Goal: Task Accomplishment & Management: Manage account settings

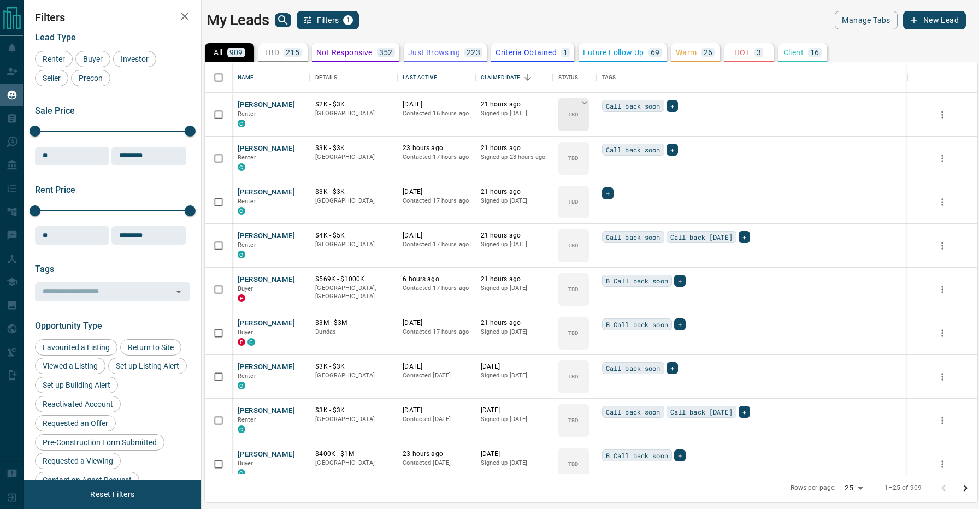
scroll to position [412, 773]
click at [93, 60] on span "Buyer" at bounding box center [92, 59] width 27 height 9
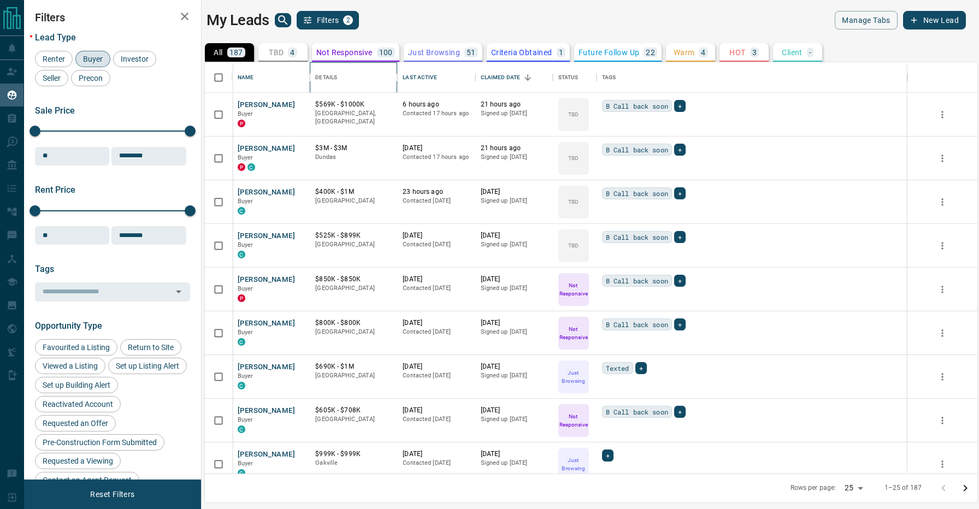
click at [401, 75] on icon "Details" at bounding box center [397, 77] width 13 height 13
click at [416, 75] on div "Last Active" at bounding box center [420, 77] width 34 height 31
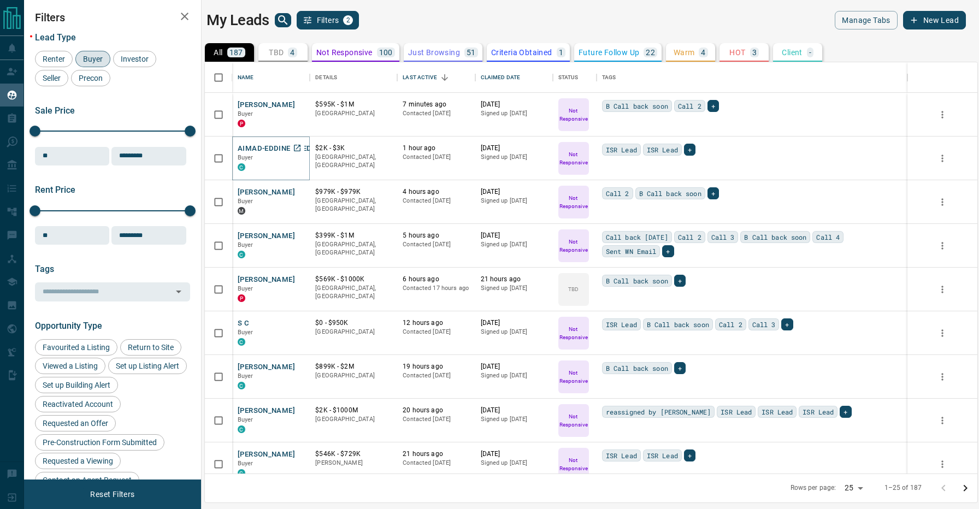
click at [271, 146] on button "AIMAD-EDDINE ANEDDAME" at bounding box center [285, 149] width 95 height 10
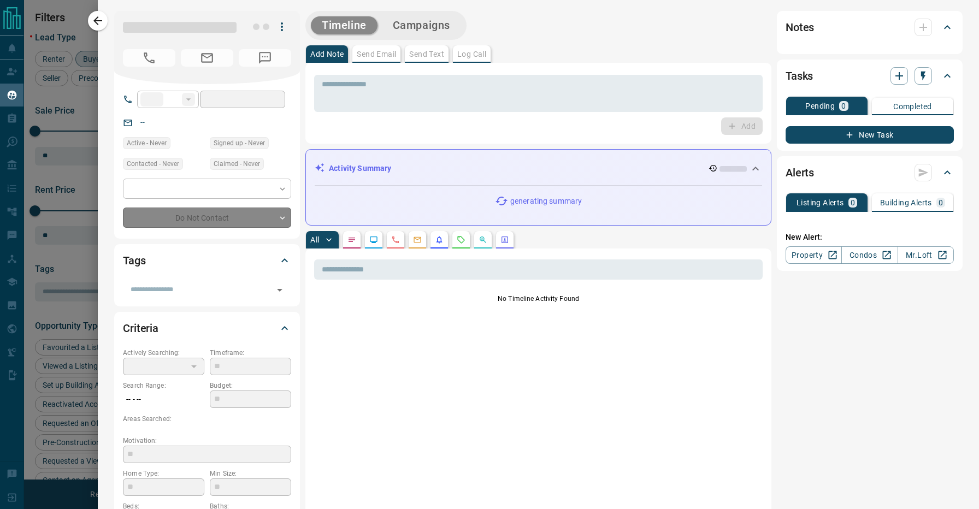
type input "**"
type input "**********"
type input "*"
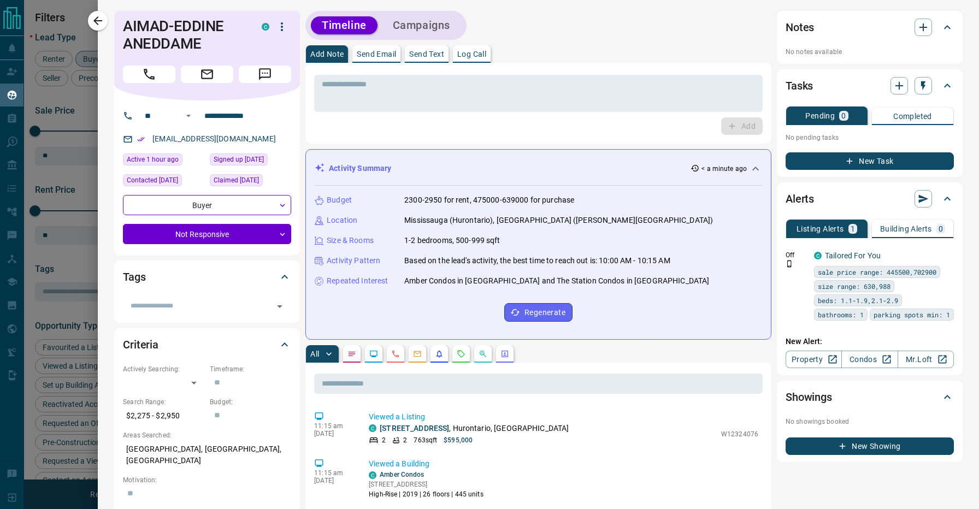
click at [537, 46] on div "Add Note Send Email Send Text Log Call" at bounding box center [539, 53] width 466 height 17
click at [543, 24] on div "Timeline Campaigns" at bounding box center [539, 25] width 466 height 29
click at [160, 297] on div "​" at bounding box center [207, 306] width 168 height 19
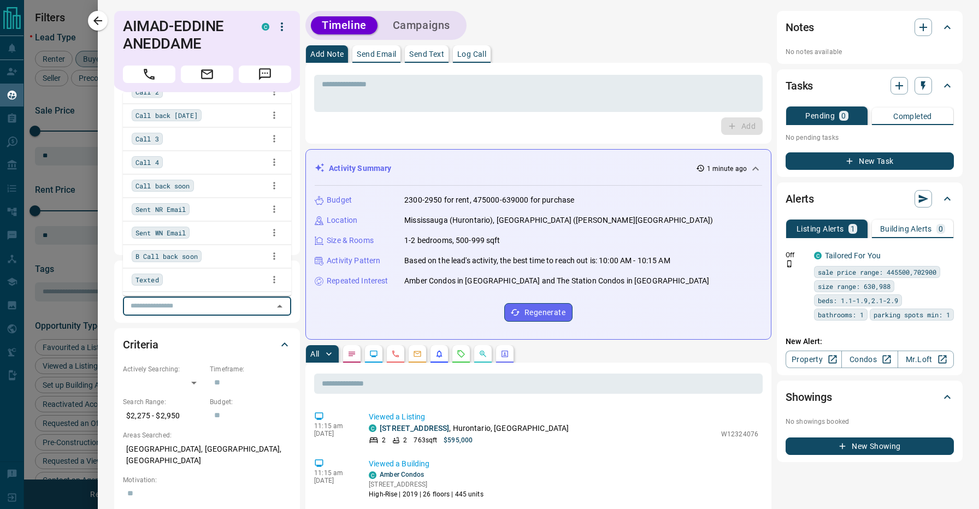
scroll to position [118, 0]
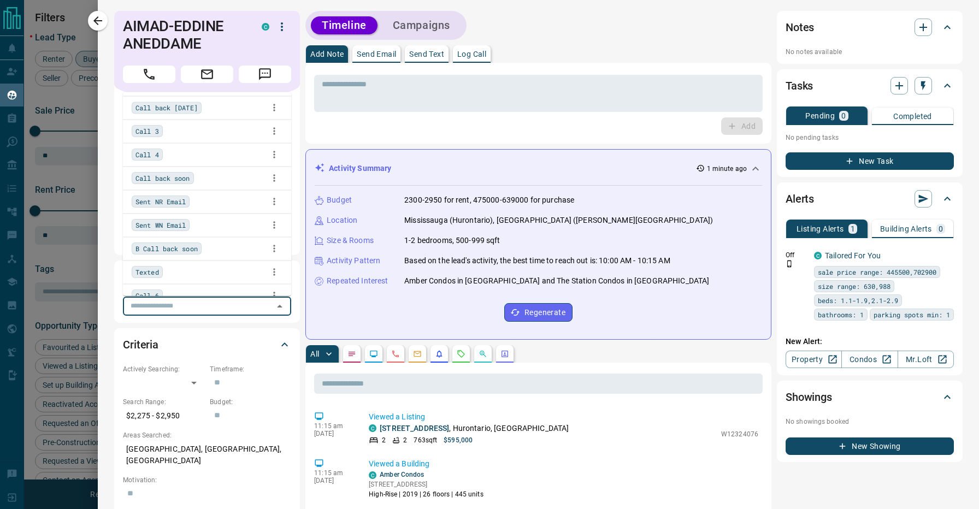
click at [213, 250] on div "B Call back soon" at bounding box center [207, 249] width 151 height 16
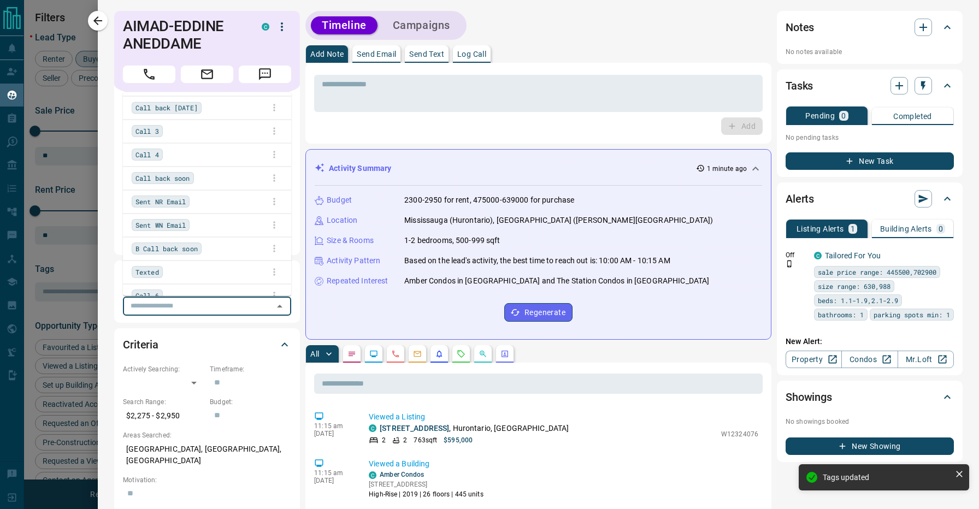
click at [506, 15] on div "Timeline Campaigns" at bounding box center [539, 25] width 466 height 29
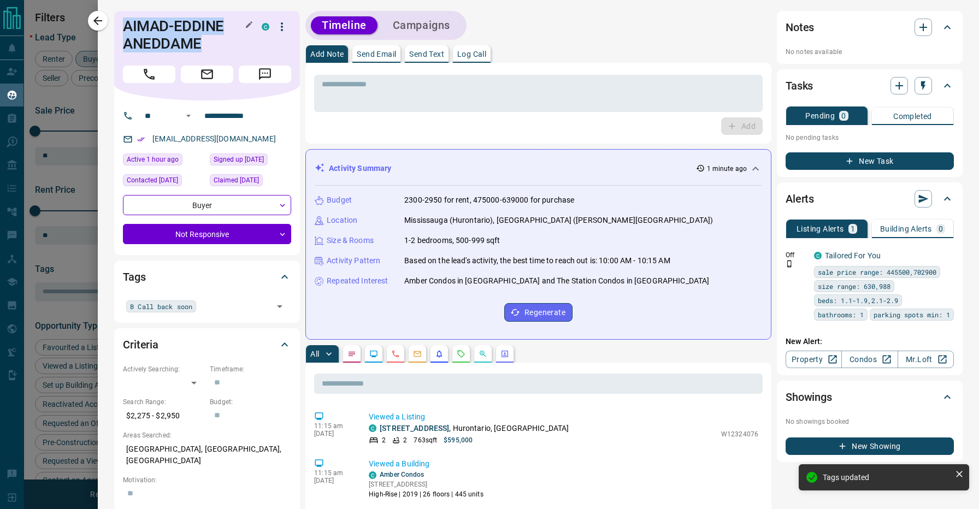
drag, startPoint x: 199, startPoint y: 40, endPoint x: 125, endPoint y: 21, distance: 77.4
click at [125, 21] on h1 "AIMAD-EDDINE ANEDDAME" at bounding box center [184, 34] width 122 height 35
copy h1 "AIMAD-EDDINE ANEDDAME"
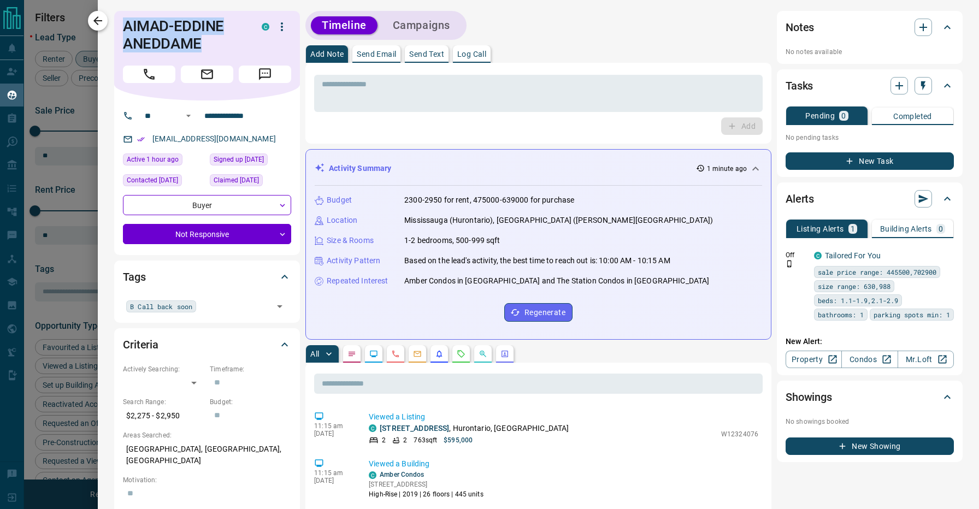
click at [107, 18] on button "button" at bounding box center [98, 21] width 20 height 20
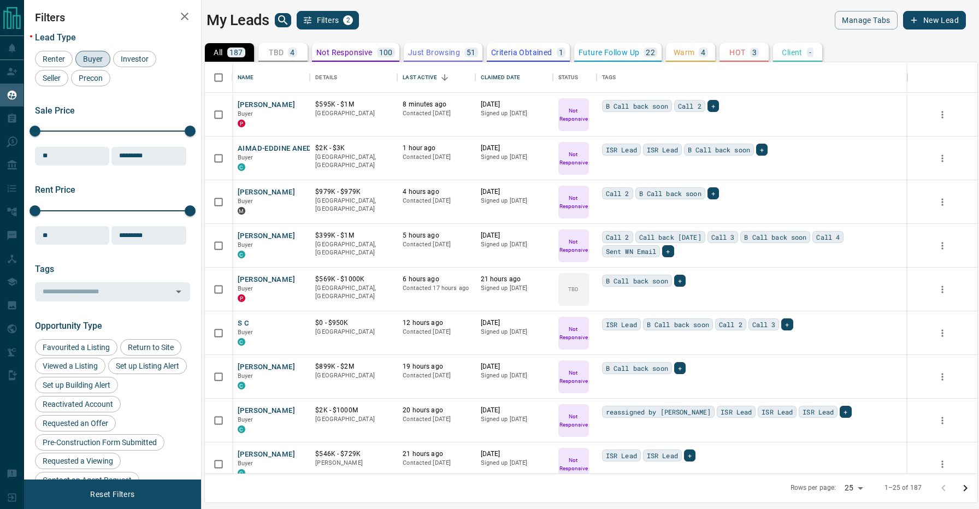
click at [411, 26] on div "My Leads Filters 2" at bounding box center [397, 20] width 380 height 19
click at [257, 192] on button "[PERSON_NAME]" at bounding box center [266, 192] width 57 height 10
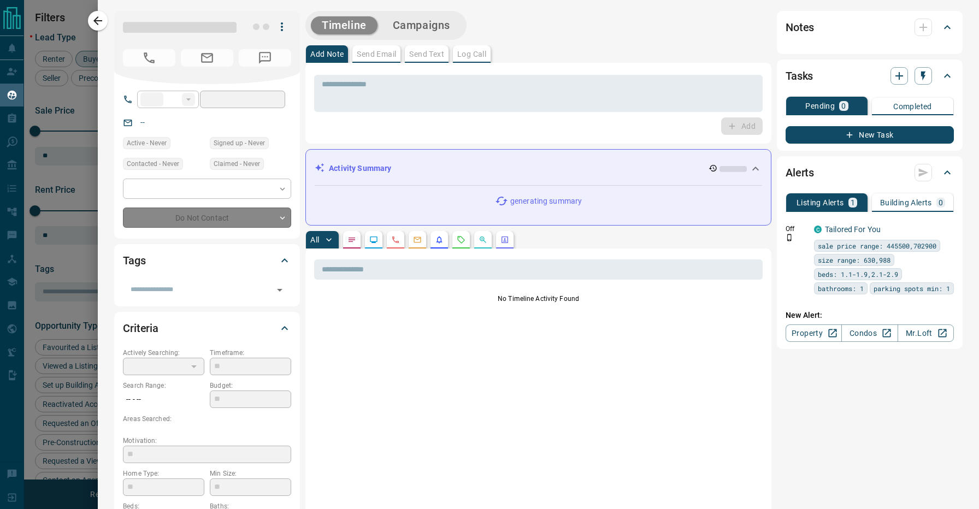
type input "**"
type input "**********"
type input "*"
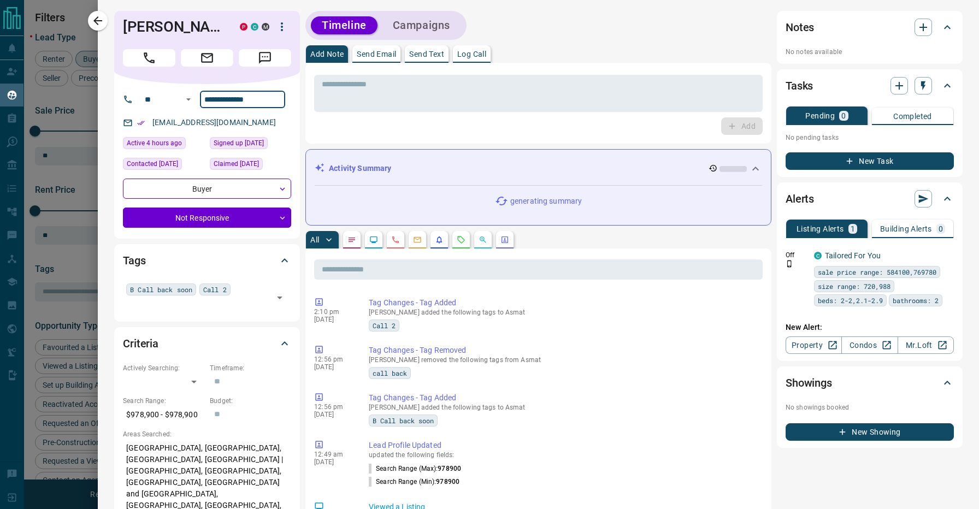
click at [529, 45] on div "Add Note Send Email Send Text Log Call" at bounding box center [539, 53] width 466 height 17
click at [602, 239] on div "All" at bounding box center [539, 239] width 466 height 17
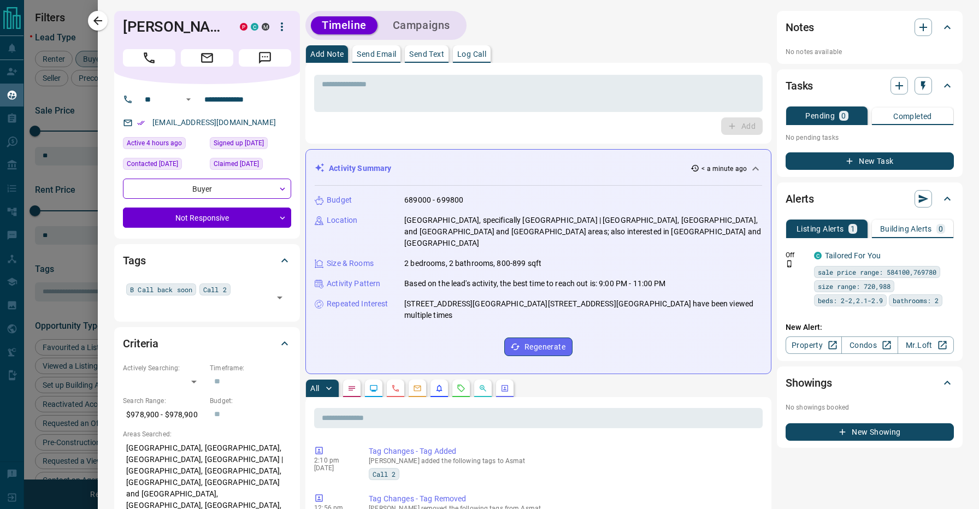
scroll to position [0, 0]
click at [254, 309] on input "text" at bounding box center [198, 305] width 144 height 12
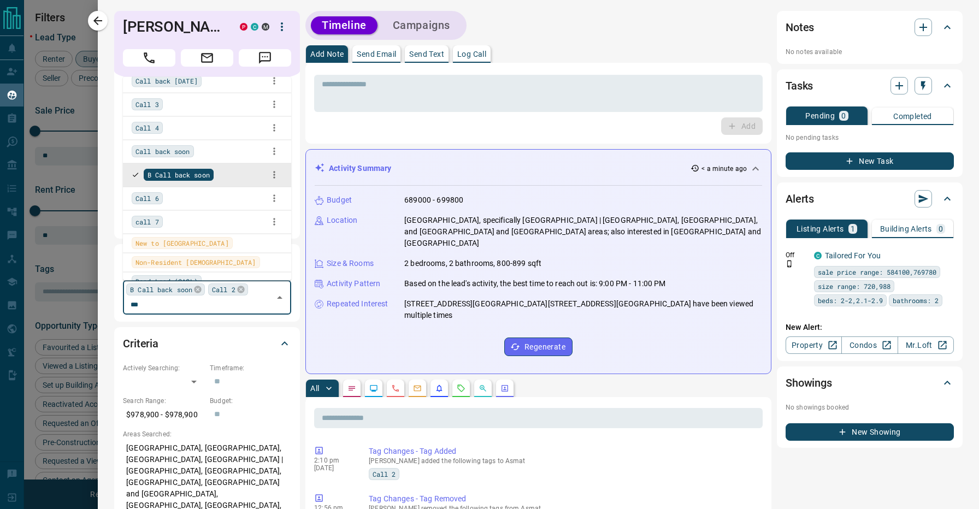
scroll to position [59, 0]
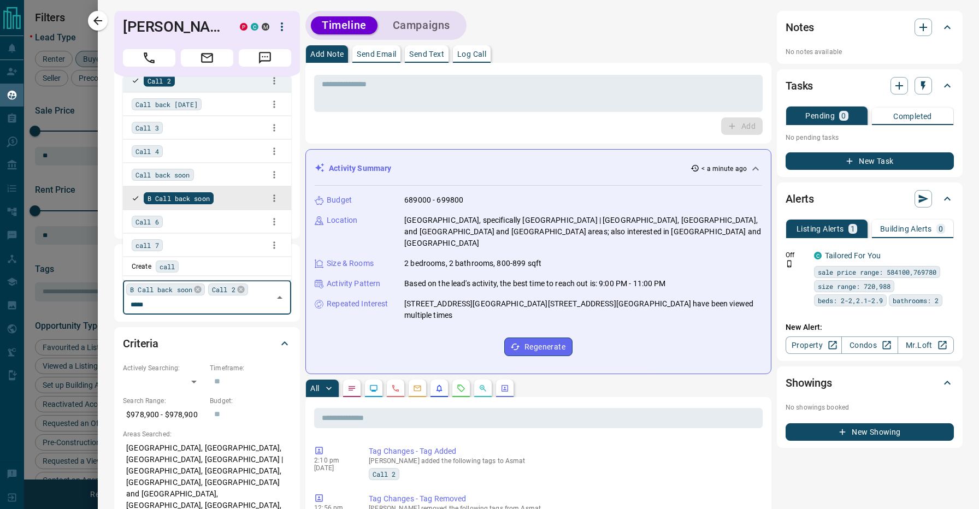
type input "******"
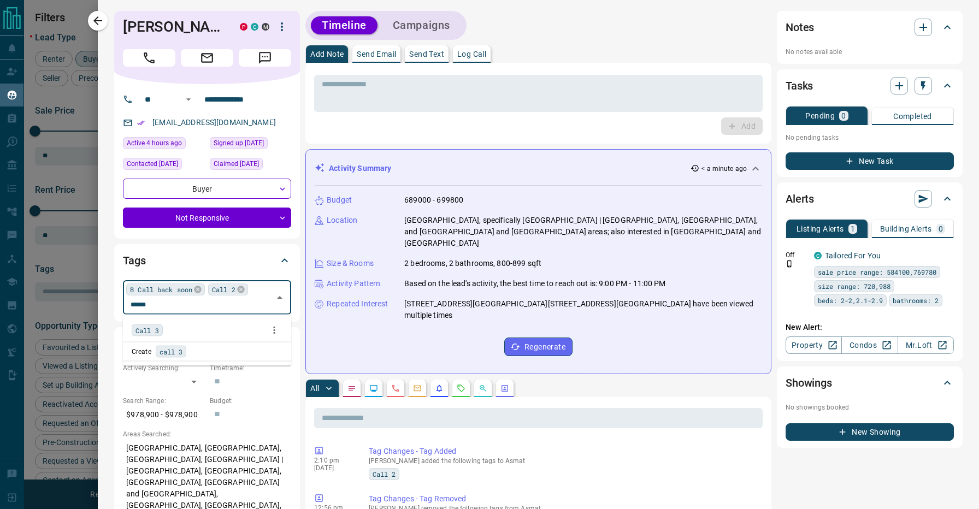
scroll to position [0, 0]
click at [206, 330] on div "Call 3" at bounding box center [207, 330] width 151 height 16
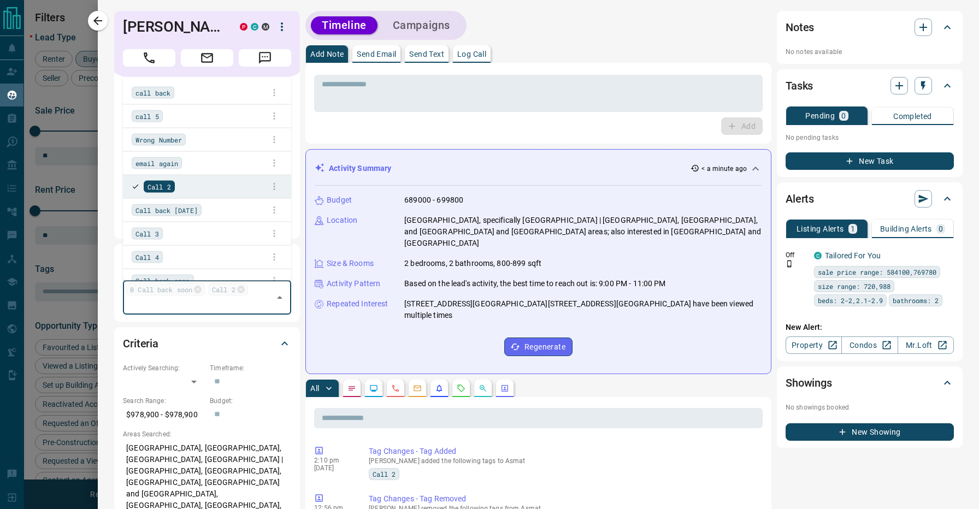
scroll to position [82, 0]
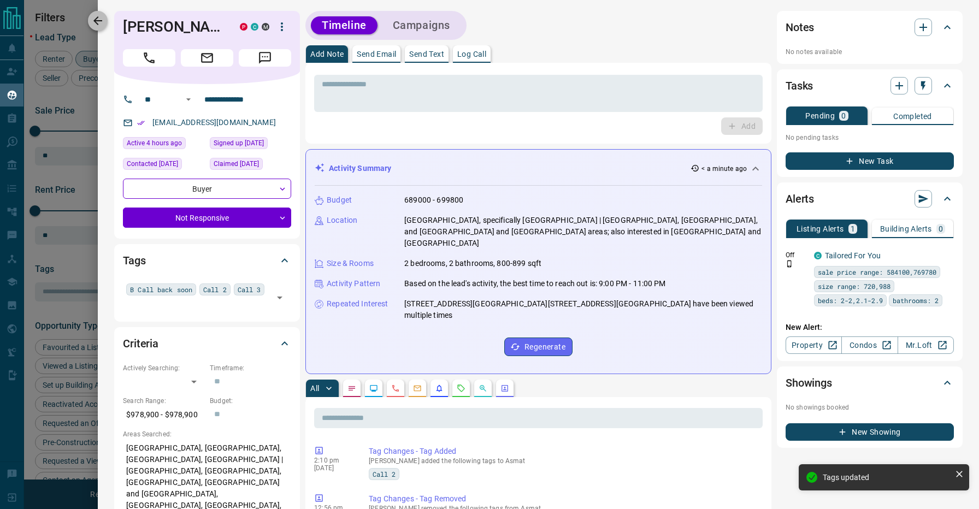
click at [97, 15] on icon "button" at bounding box center [97, 20] width 13 height 13
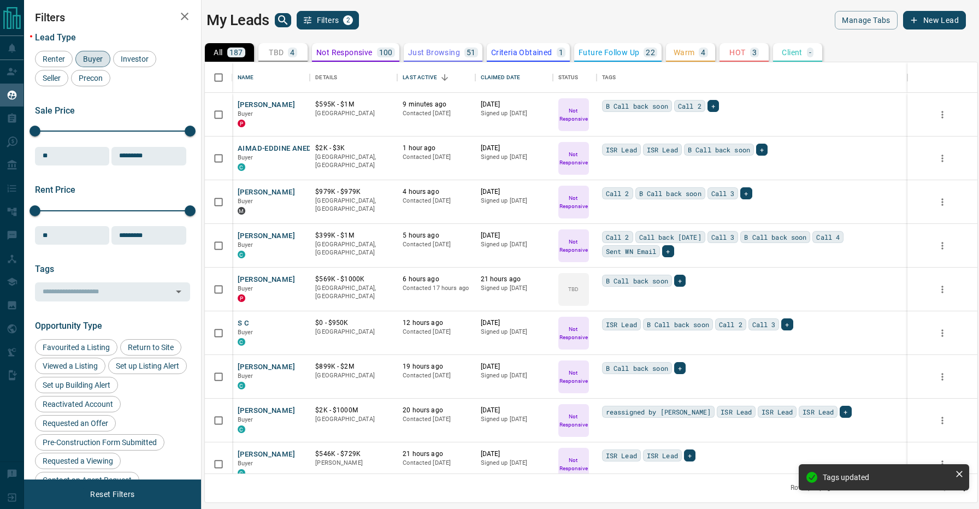
click at [439, 23] on div "My Leads Filters 2" at bounding box center [397, 20] width 380 height 19
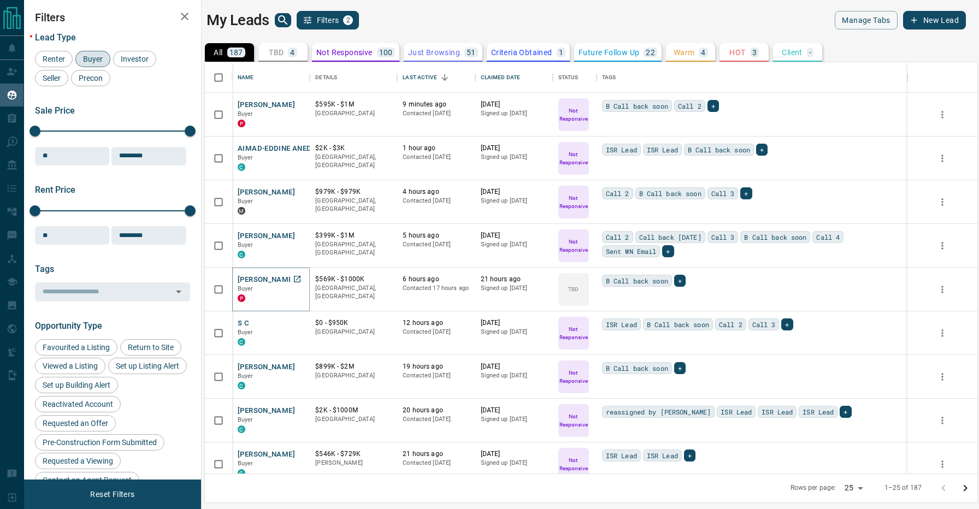
click at [269, 277] on button "[PERSON_NAME]" at bounding box center [266, 280] width 57 height 10
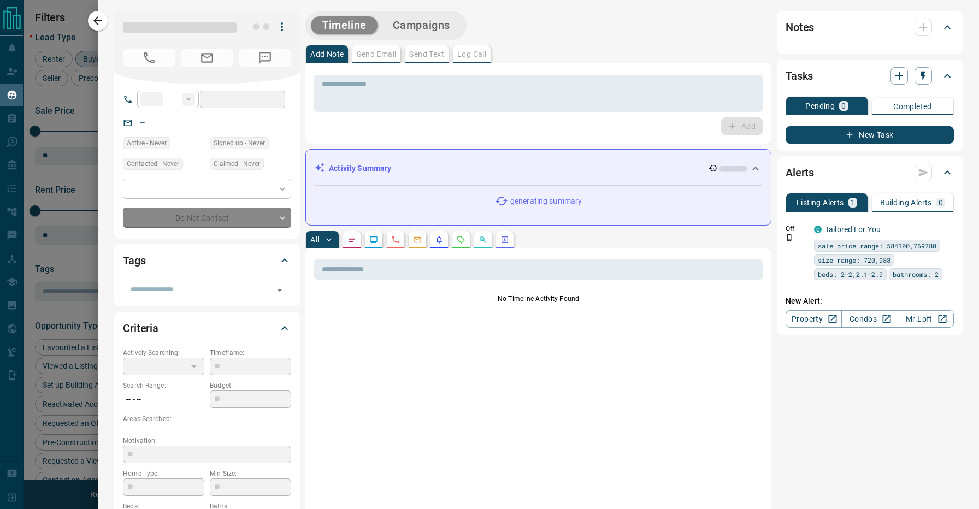
type input "**"
type input "**********"
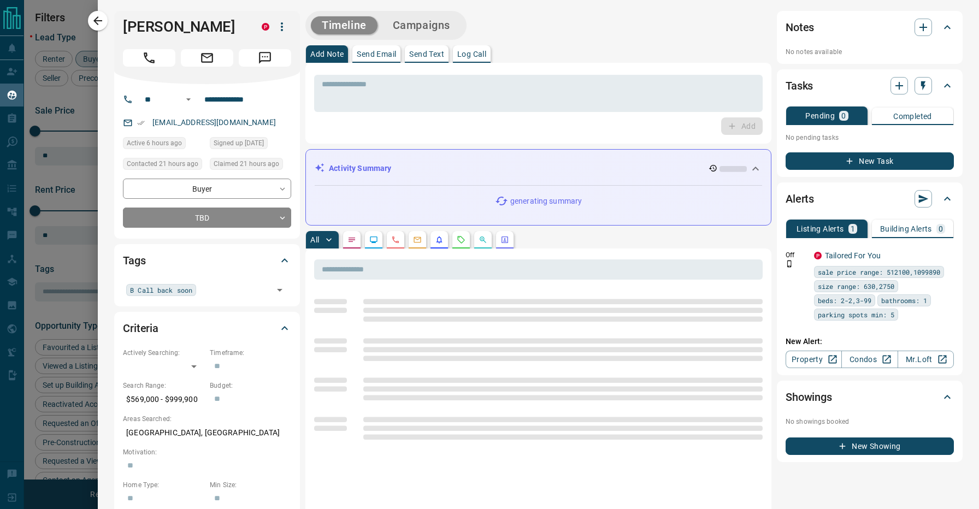
click at [538, 34] on div "Timeline Campaigns" at bounding box center [539, 25] width 466 height 29
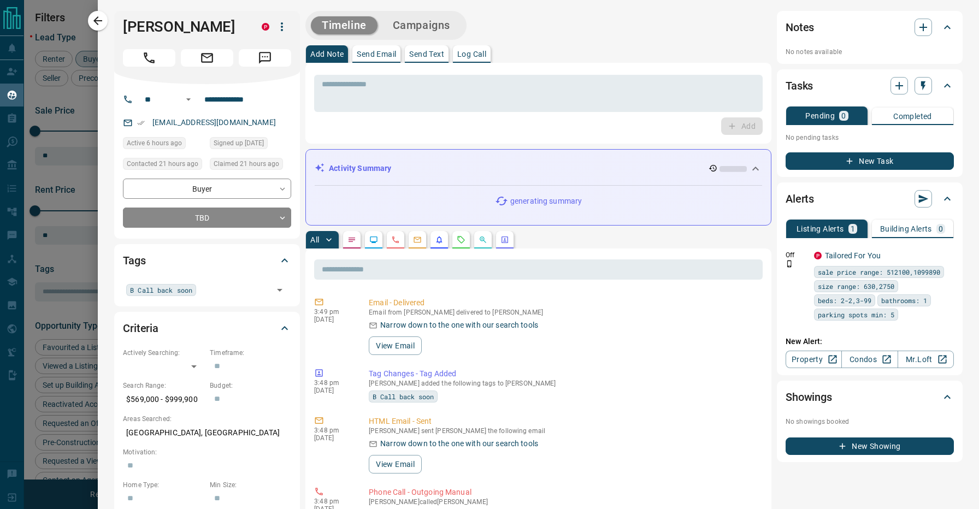
scroll to position [0, 0]
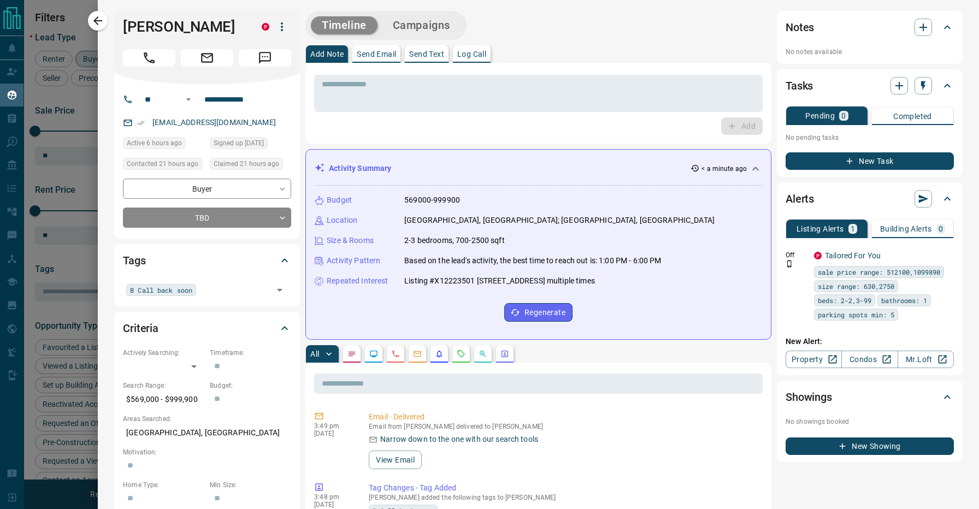
drag, startPoint x: 208, startPoint y: 23, endPoint x: 119, endPoint y: 22, distance: 89.6
click at [119, 22] on div "[PERSON_NAME]" at bounding box center [207, 47] width 186 height 73
copy h1 "[PERSON_NAME]"
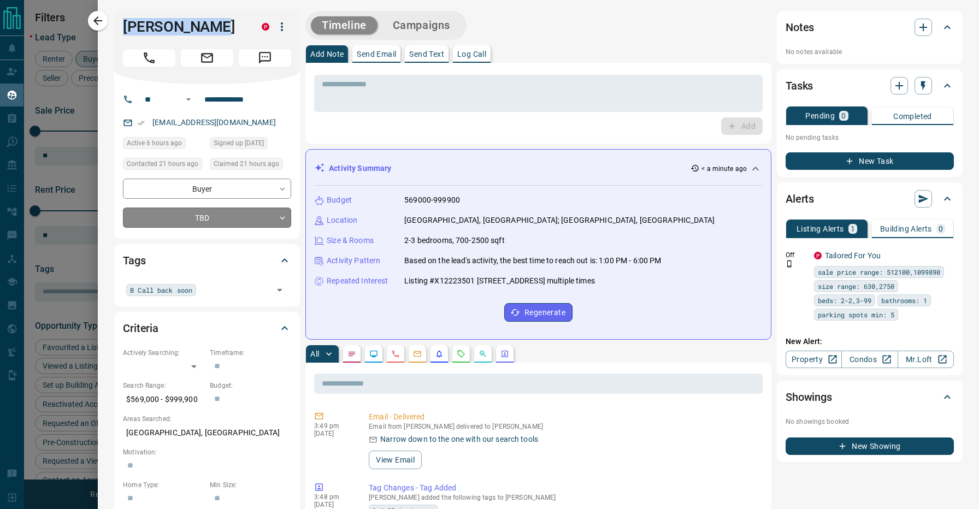
click at [238, 226] on body "Lead Transfers Claim Leads My Leads Tasks Opportunities Deals Campaigns Automat…" at bounding box center [489, 248] width 979 height 496
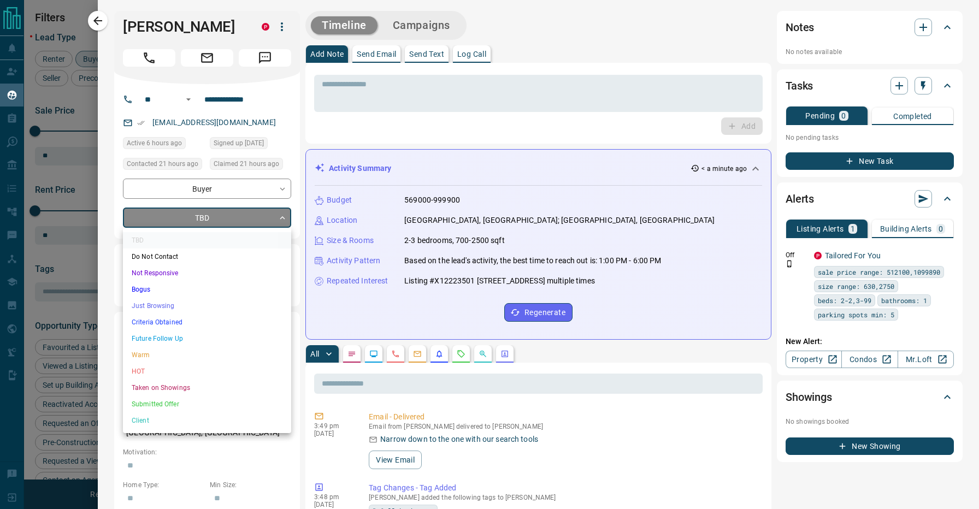
click at [179, 276] on li "Not Responsive" at bounding box center [207, 273] width 168 height 16
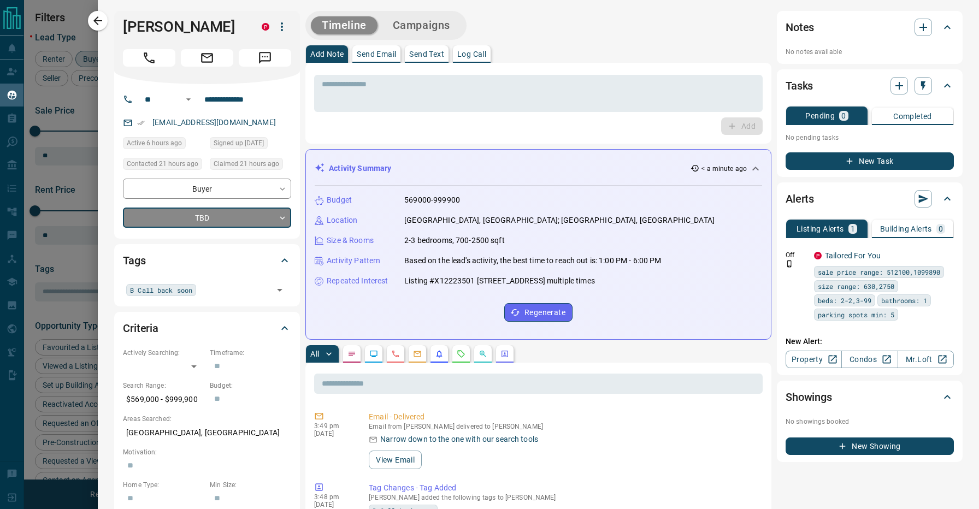
type input "*"
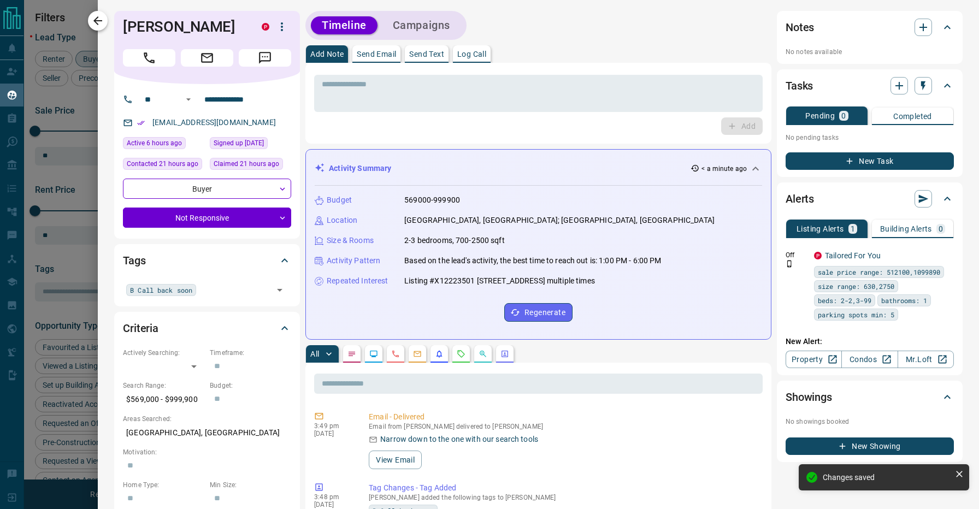
click at [99, 22] on icon "button" at bounding box center [97, 20] width 13 height 13
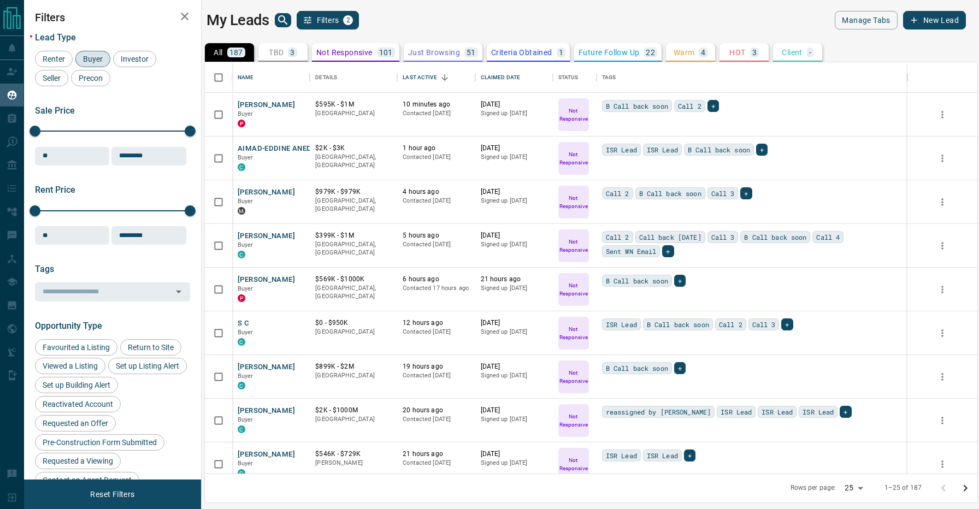
click at [456, 17] on div "My Leads Filters 2" at bounding box center [397, 20] width 380 height 19
click at [245, 323] on button "S C" at bounding box center [243, 324] width 11 height 10
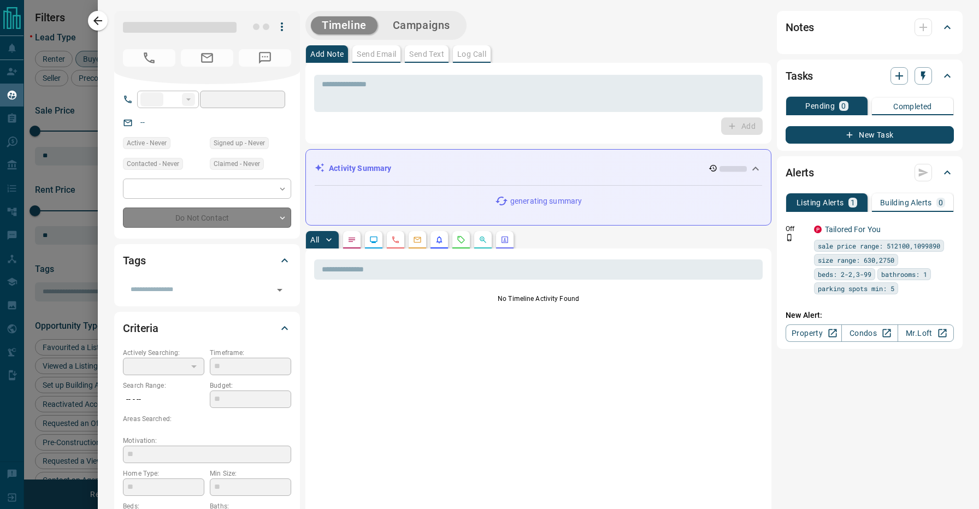
type input "**"
type input "**********"
type input "*"
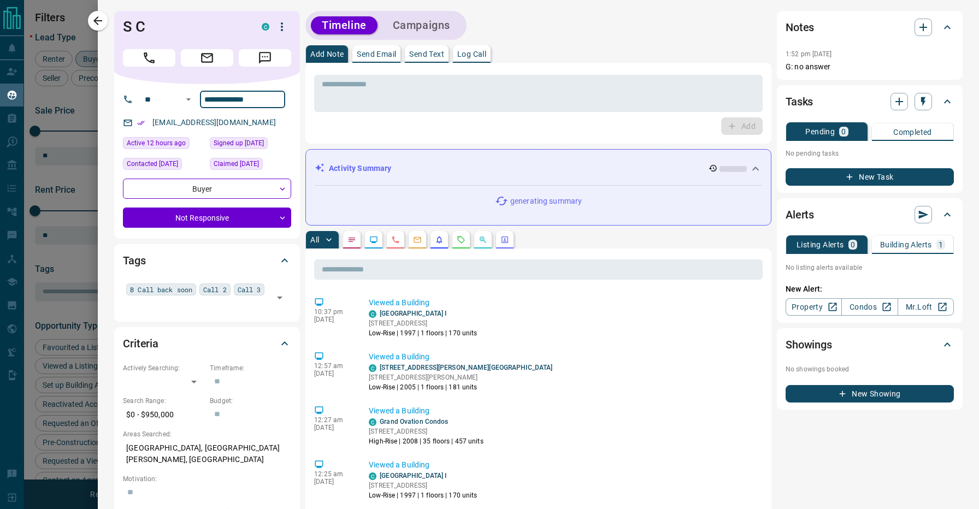
click at [563, 29] on div "Timeline Campaigns" at bounding box center [539, 25] width 466 height 29
click at [585, 33] on div "Timeline Campaigns" at bounding box center [539, 25] width 466 height 29
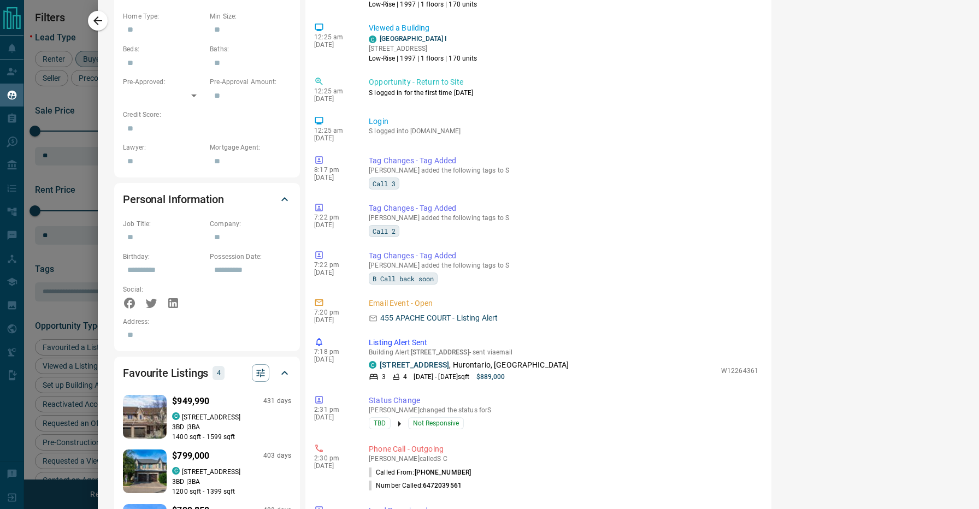
scroll to position [191, 0]
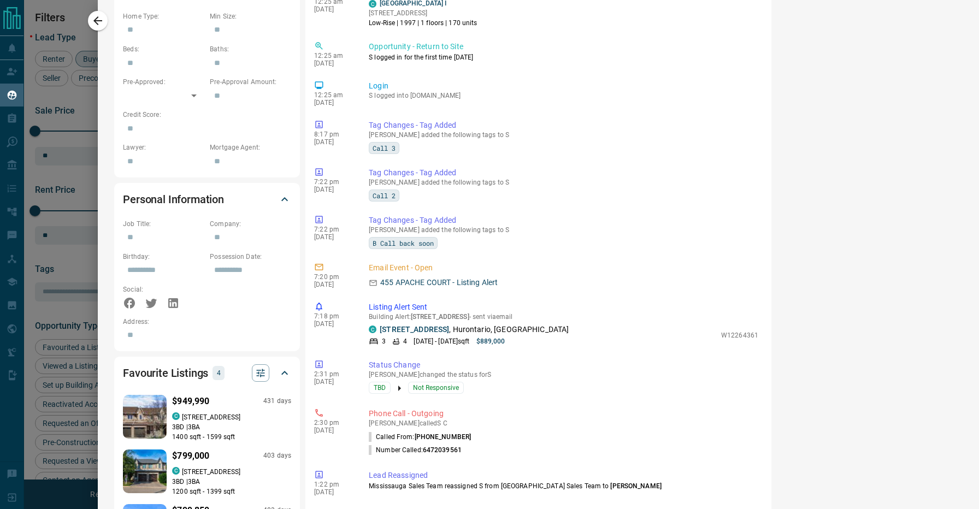
click at [818, 403] on div "Notes 1:52 pm [DATE] G: no answer Tasks Pending 0 Completed No pending tasks Ne…" at bounding box center [870, 179] width 186 height 1329
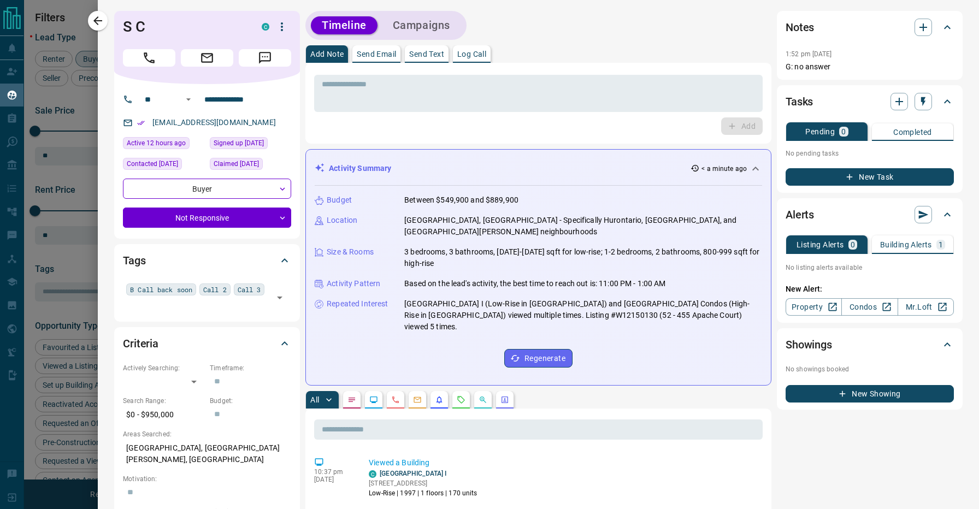
scroll to position [0, 0]
click at [474, 56] on p "Log Call" at bounding box center [471, 54] width 29 height 8
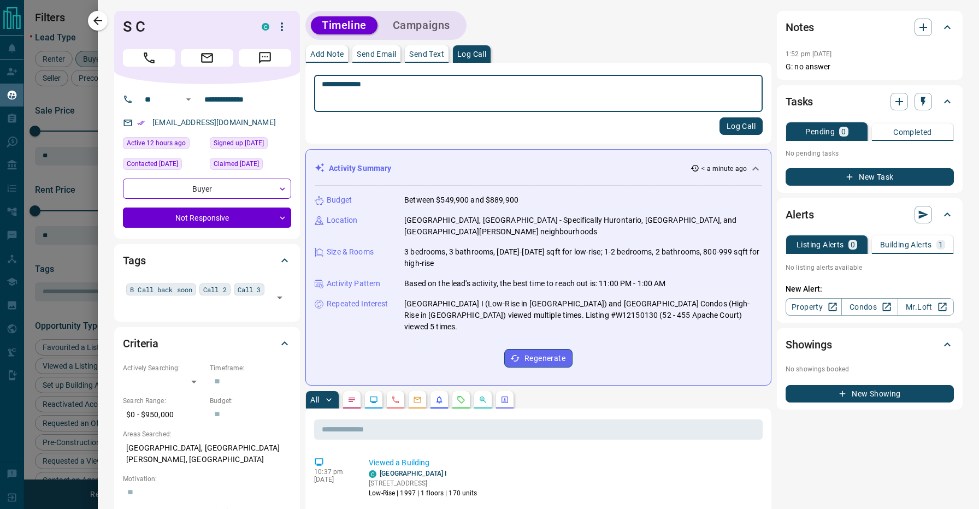
type textarea "**********"
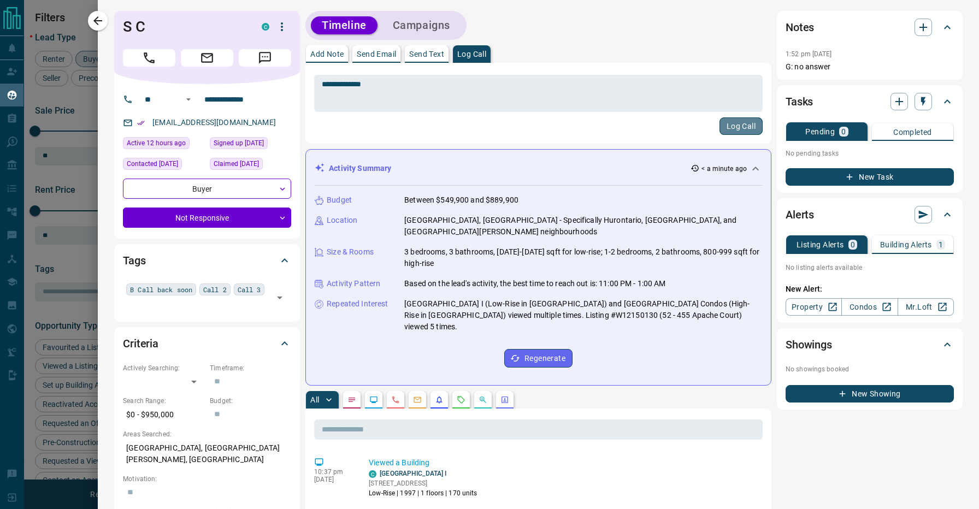
click at [728, 124] on button "Log Call" at bounding box center [741, 126] width 43 height 17
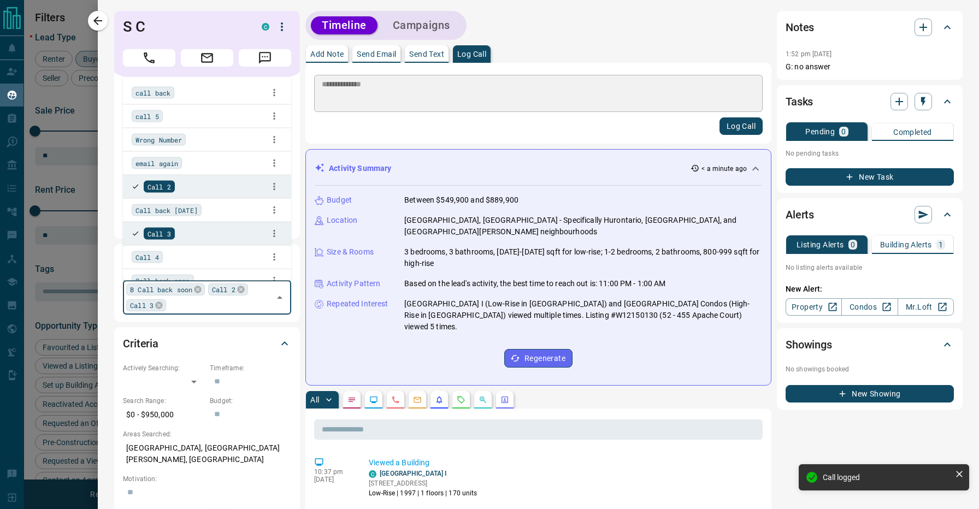
click at [250, 307] on input "text" at bounding box center [219, 305] width 101 height 12
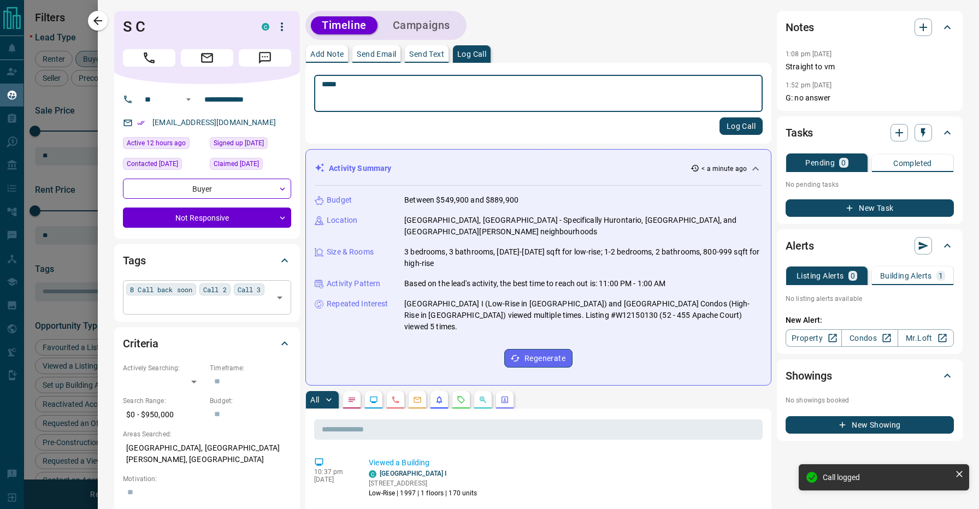
type textarea "******"
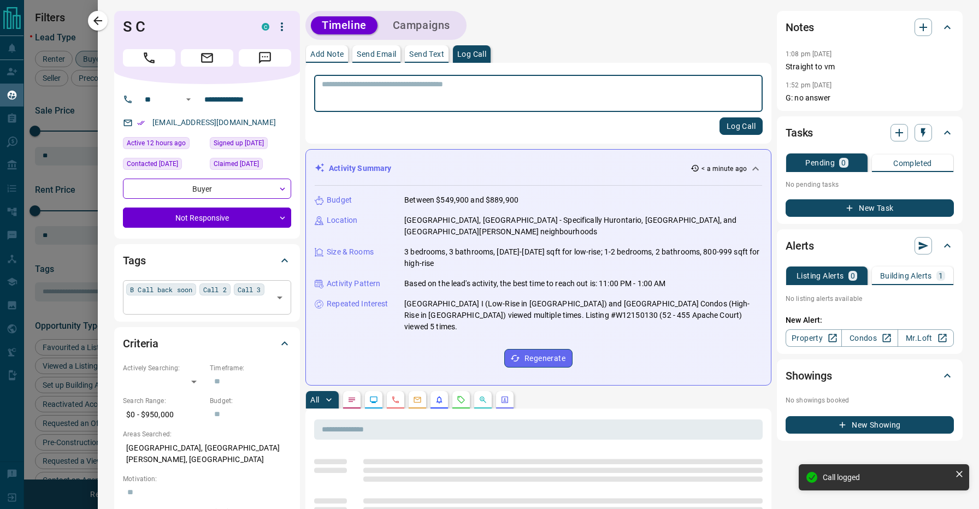
click at [209, 314] on div "B Call back soon Call 2 Call 3 ​" at bounding box center [207, 297] width 168 height 34
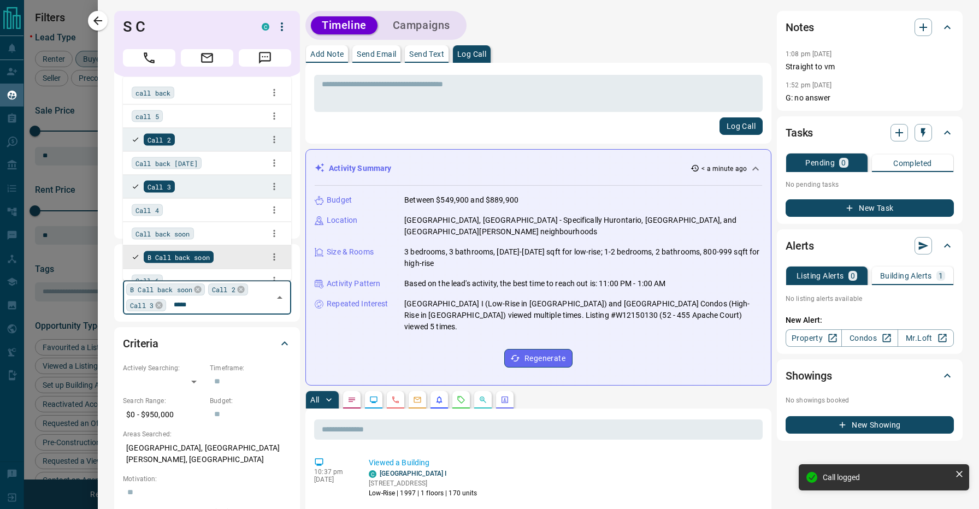
type input "******"
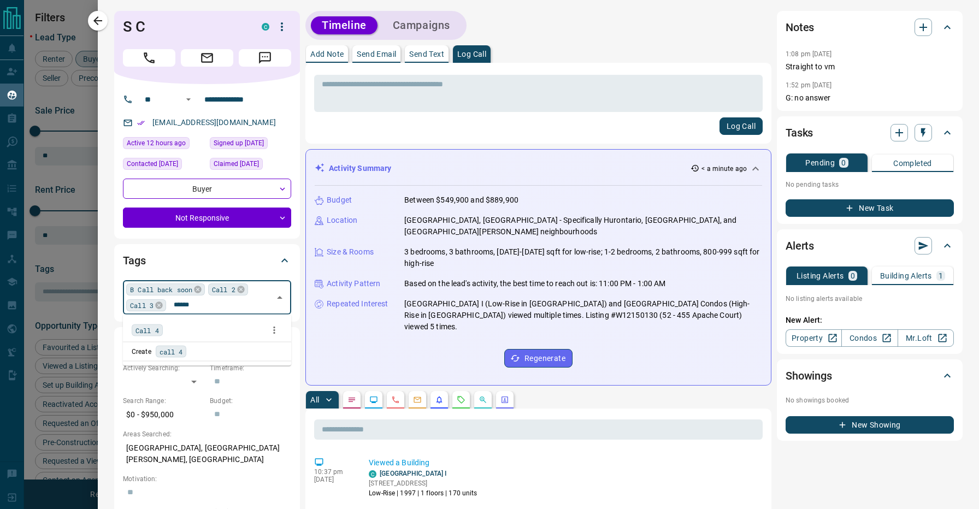
click at [189, 324] on div "Call 4" at bounding box center [207, 330] width 151 height 16
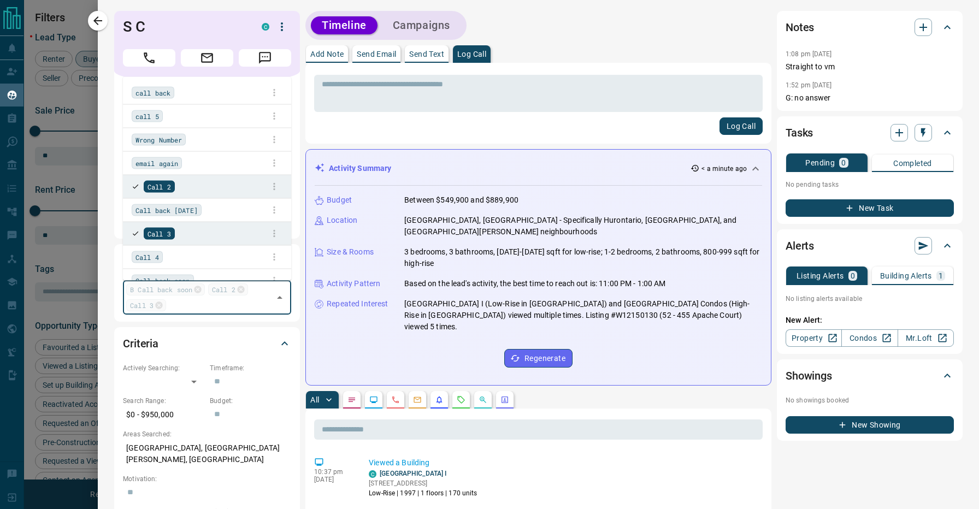
scroll to position [82, 0]
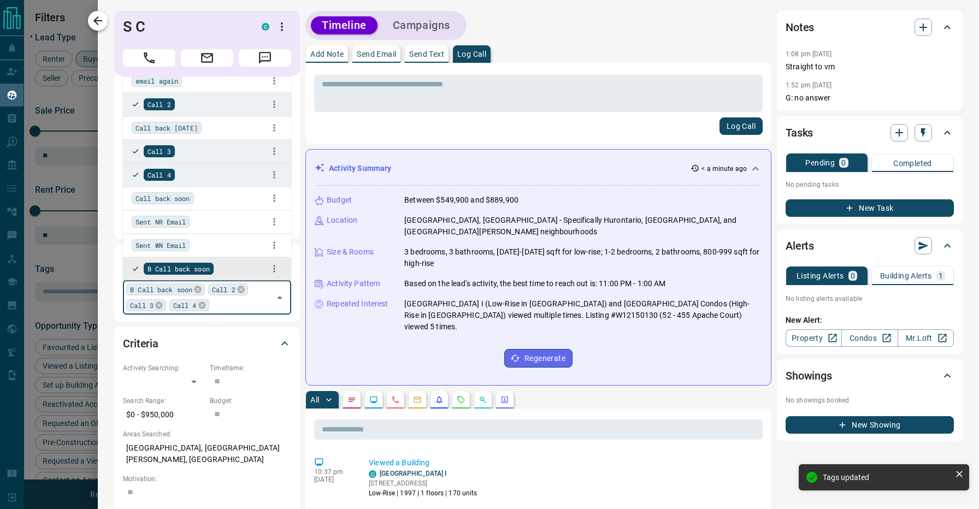
click at [100, 17] on icon "button" at bounding box center [97, 20] width 13 height 13
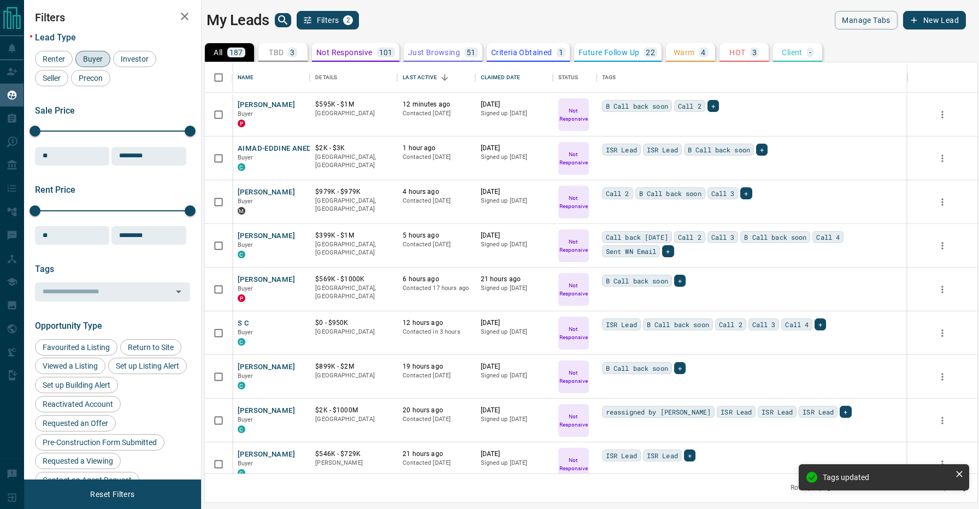
click at [399, 14] on div "My Leads Filters 2" at bounding box center [397, 20] width 380 height 19
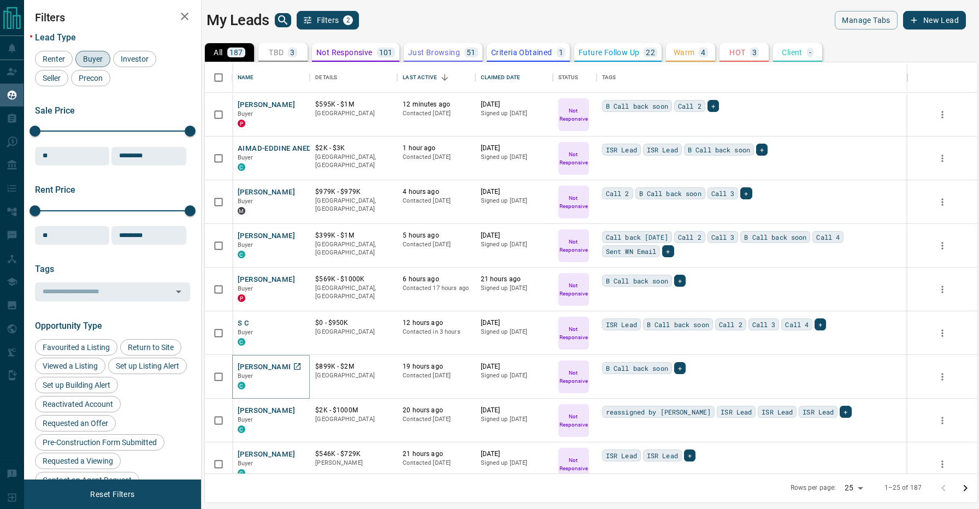
click at [262, 368] on button "[PERSON_NAME]" at bounding box center [266, 367] width 57 height 10
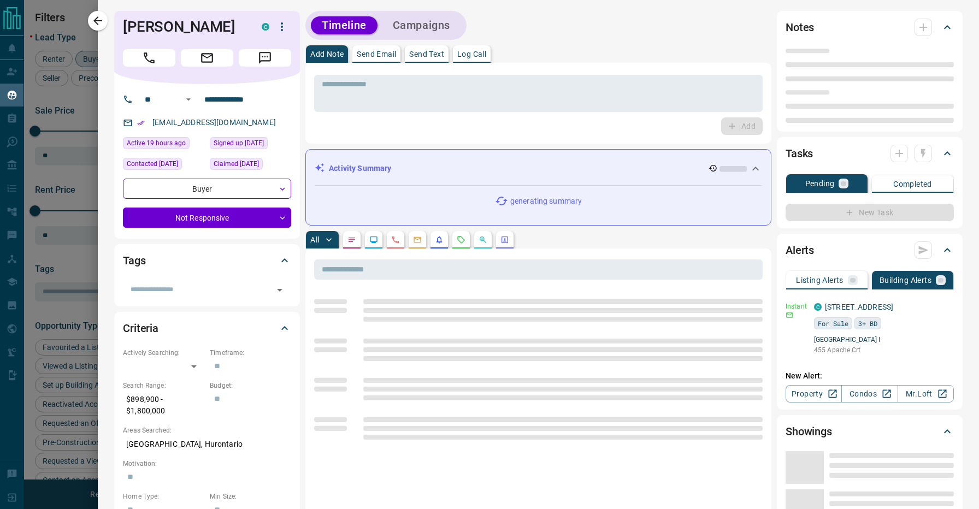
type input "**"
type input "**********"
type input "*"
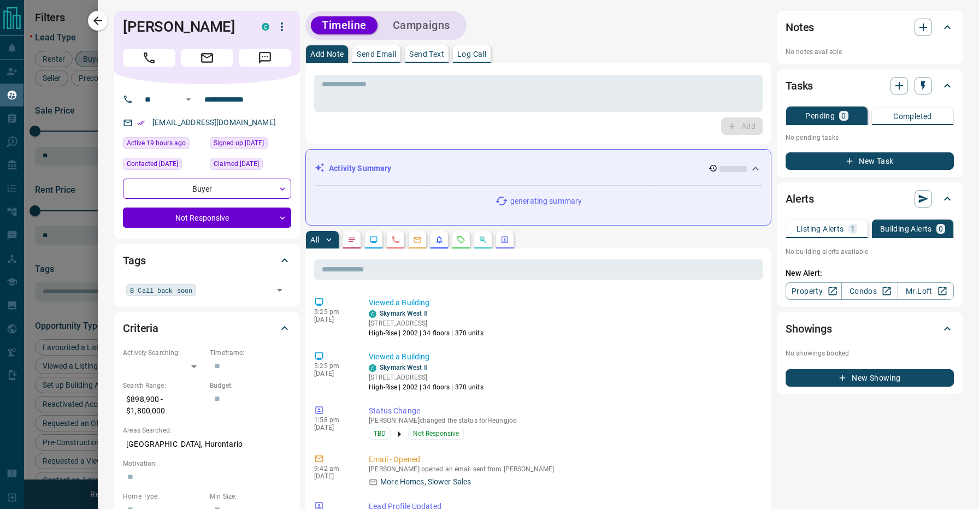
click at [572, 28] on div "Timeline Campaigns" at bounding box center [539, 25] width 466 height 29
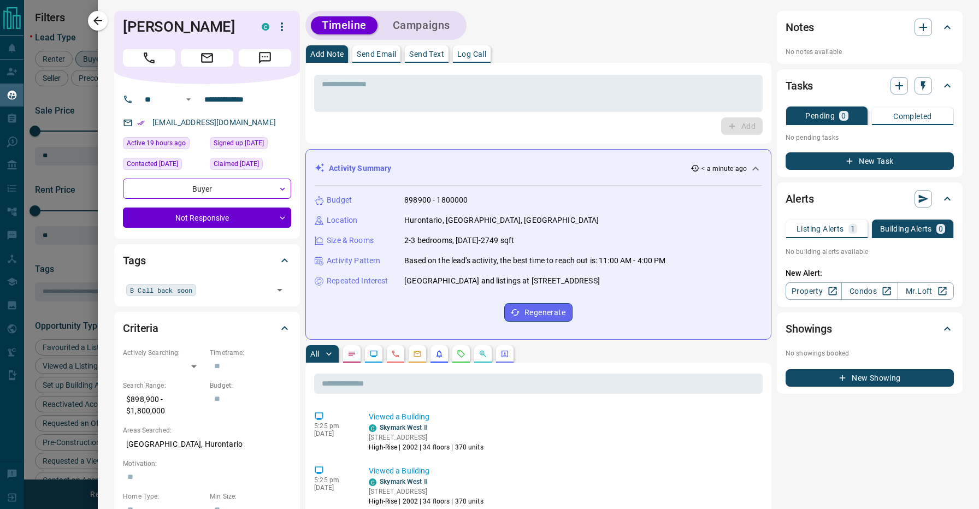
click at [740, 167] on p "< a minute ago" at bounding box center [724, 169] width 45 height 10
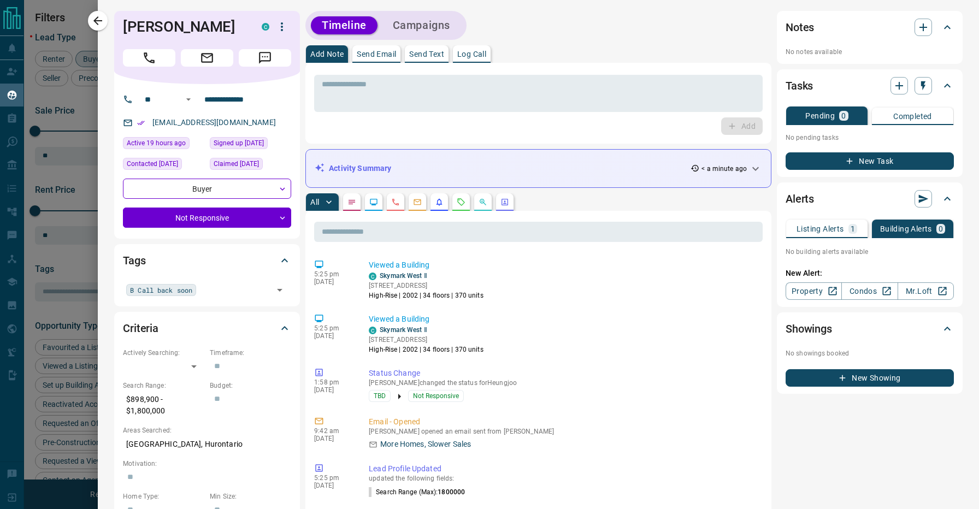
click at [566, 34] on div "Timeline Campaigns" at bounding box center [539, 25] width 466 height 29
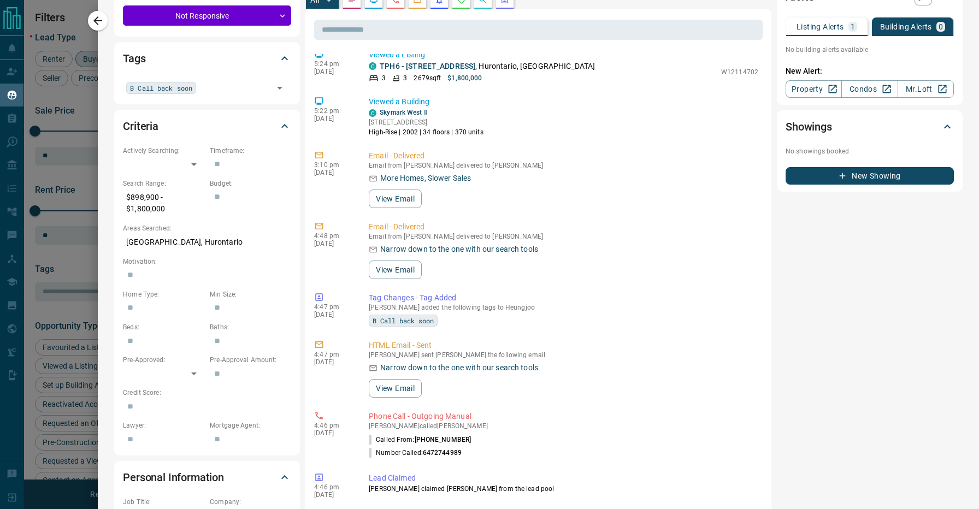
scroll to position [263, 0]
click at [465, 66] on link "TPH6 - [STREET_ADDRESS]" at bounding box center [428, 64] width 96 height 9
click at [564, 333] on div "5:25 pm [DATE] Viewed a Building C Skymark West Ⅱ [STREET_ADDRESS] | 2002 | 34 …" at bounding box center [538, 491] width 449 height 874
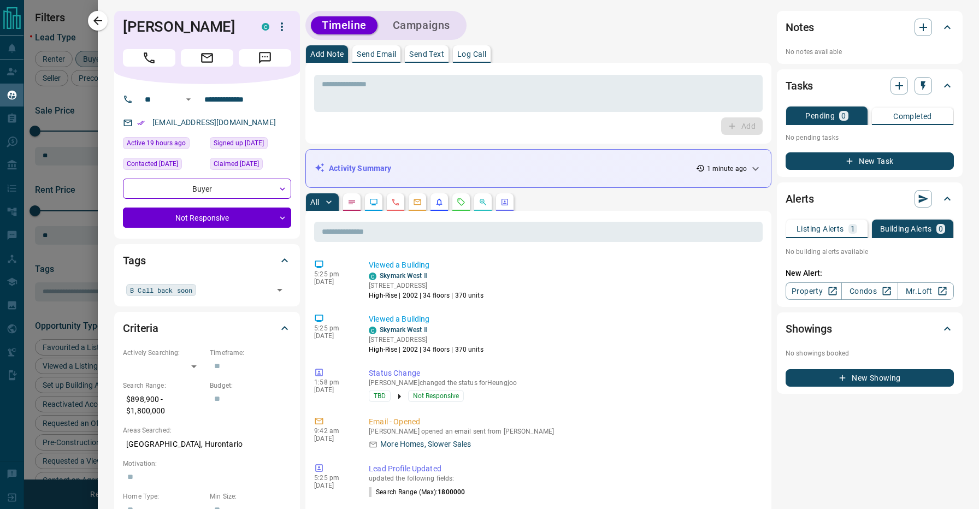
scroll to position [0, 0]
click at [150, 31] on h1 "[PERSON_NAME]" at bounding box center [184, 26] width 122 height 17
click at [541, 24] on div "Timeline Campaigns" at bounding box center [539, 25] width 466 height 29
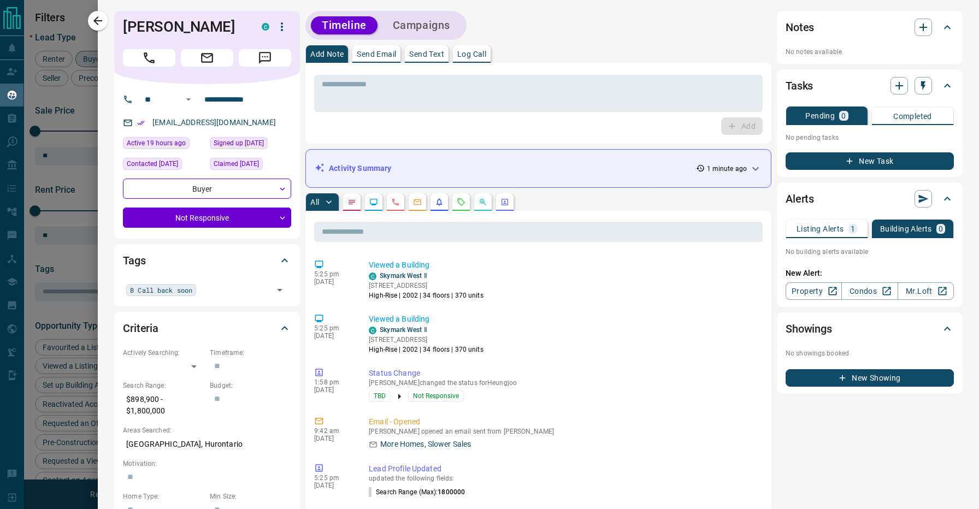
click at [565, 197] on div "All" at bounding box center [539, 201] width 466 height 17
click at [565, 195] on div "All" at bounding box center [539, 201] width 466 height 17
click at [568, 195] on div "All" at bounding box center [539, 201] width 466 height 17
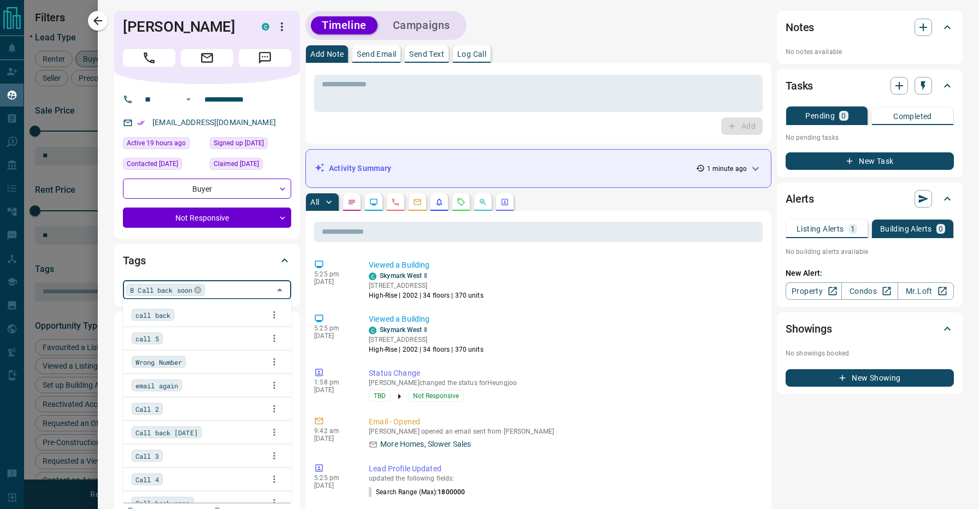
click at [231, 289] on input "text" at bounding box center [239, 290] width 62 height 12
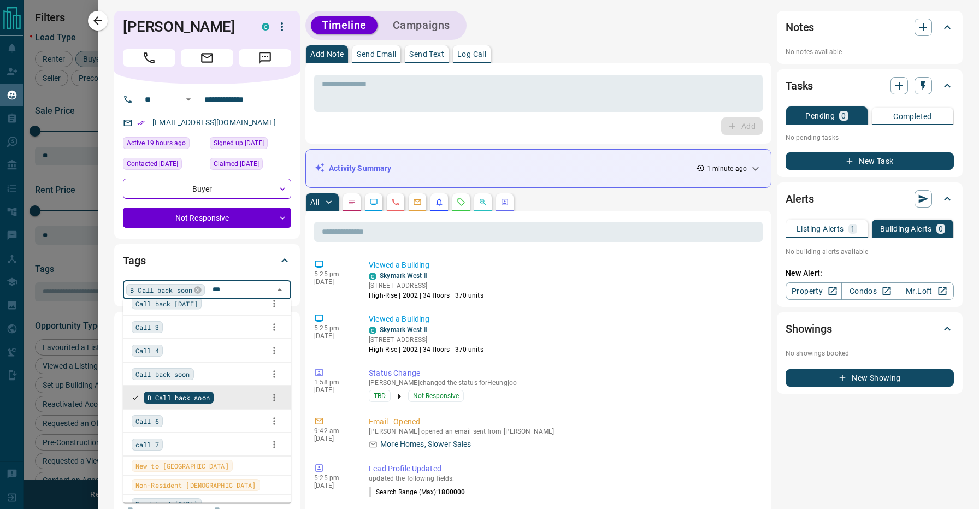
scroll to position [59, 0]
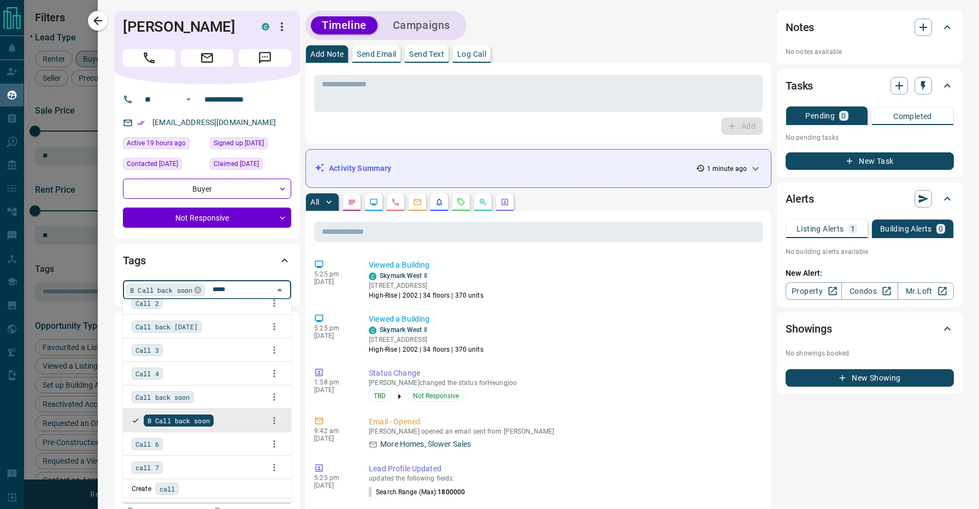
type input "******"
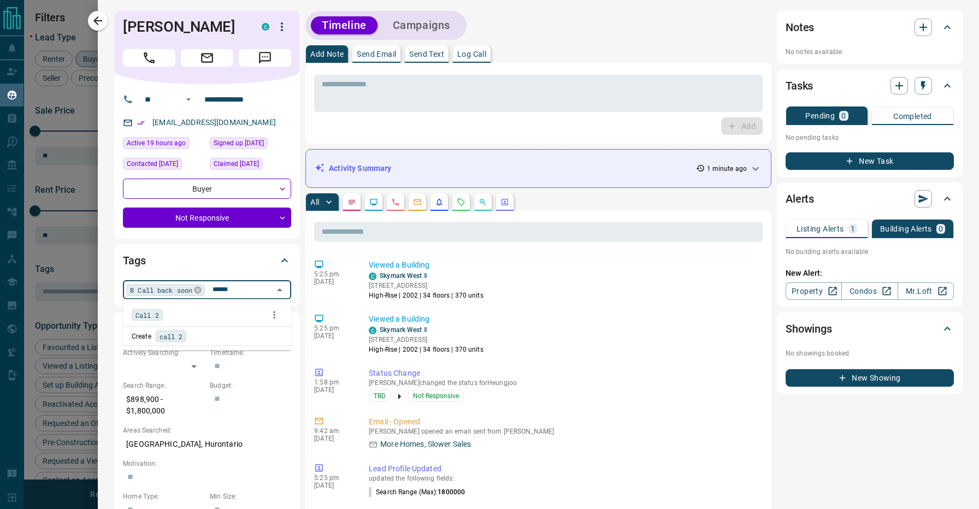
click at [192, 318] on div "Call 2" at bounding box center [207, 315] width 151 height 16
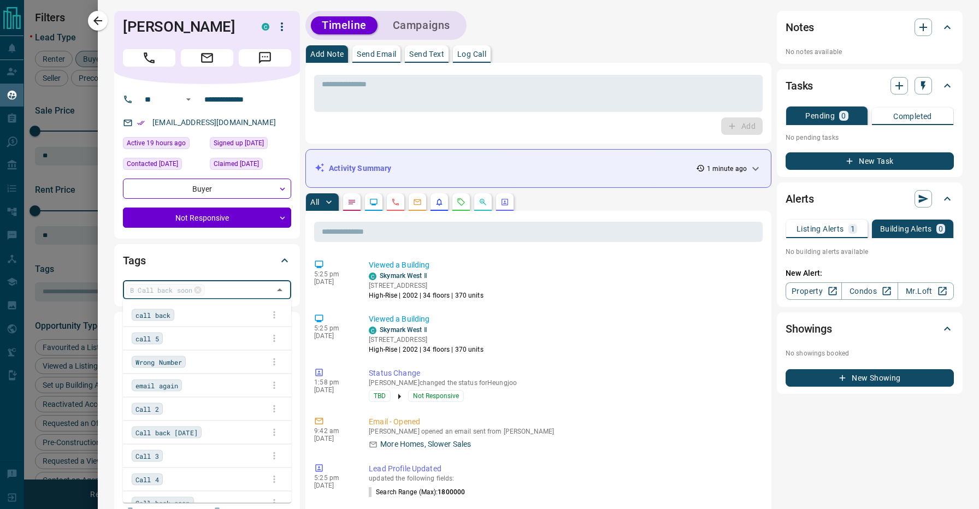
scroll to position [82, 0]
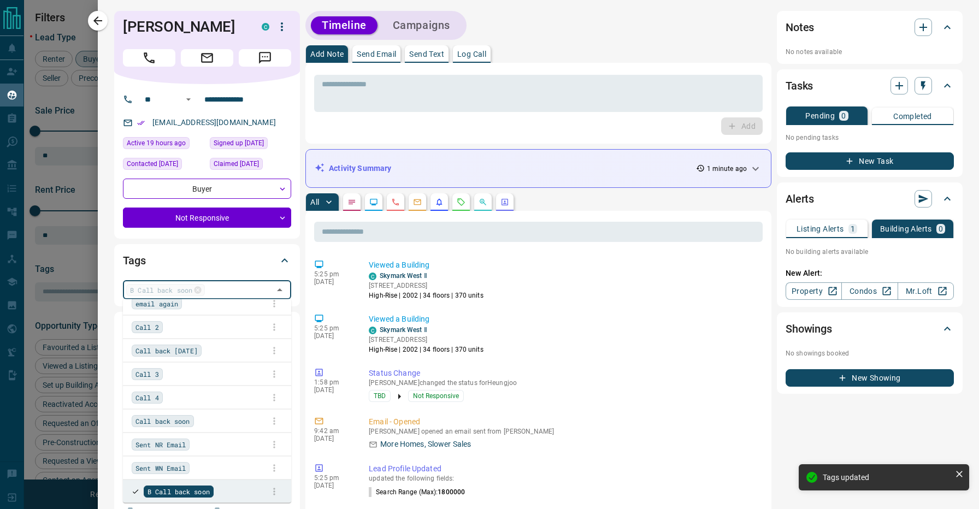
click at [518, 31] on div "Timeline Campaigns" at bounding box center [539, 25] width 466 height 29
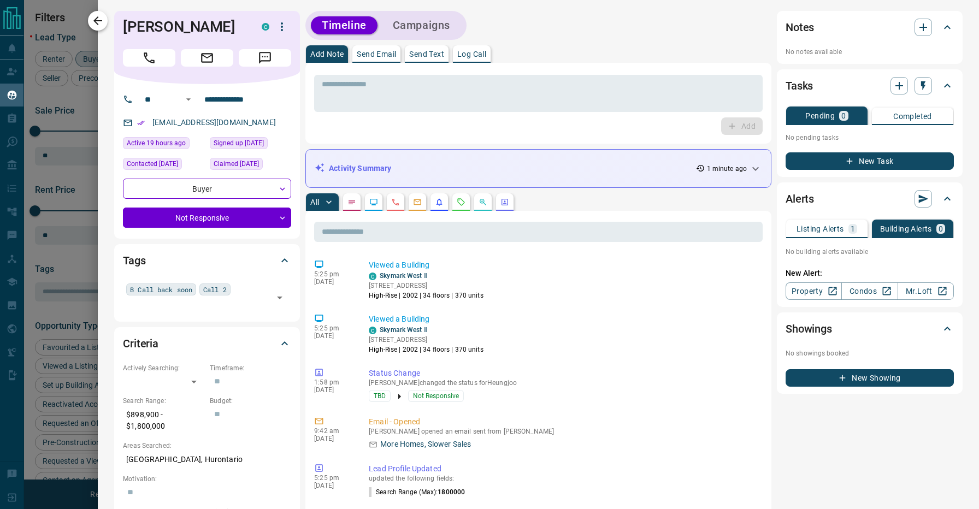
click at [99, 21] on icon "button" at bounding box center [97, 20] width 9 height 9
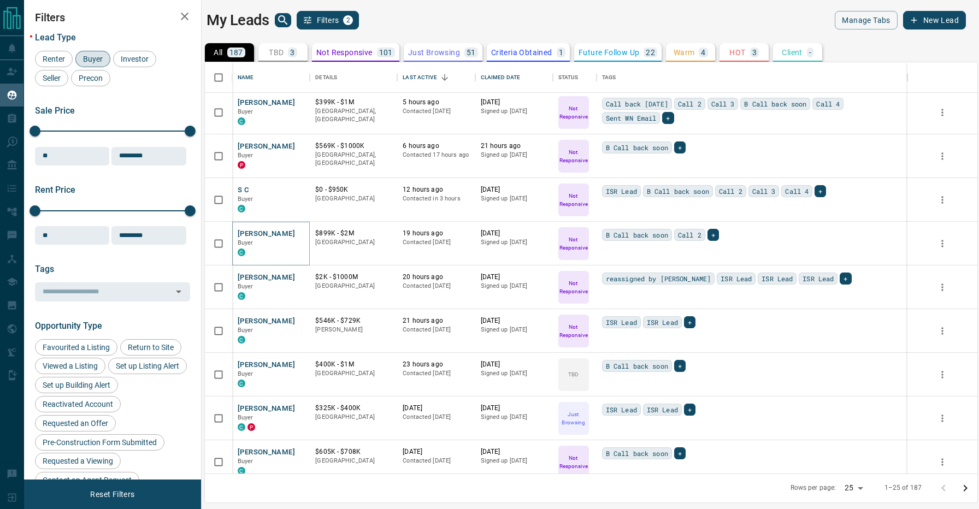
scroll to position [134, 0]
click at [262, 365] on button "[PERSON_NAME]" at bounding box center [266, 364] width 57 height 10
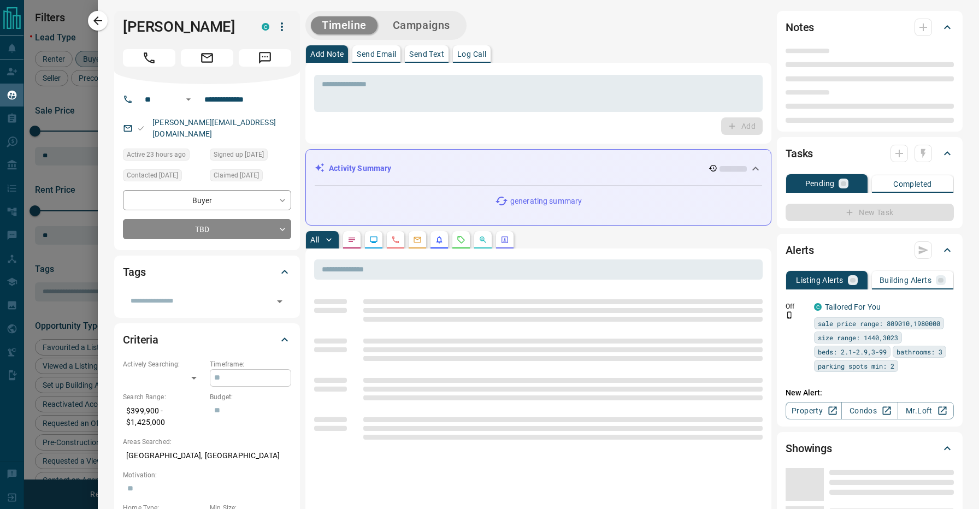
type input "**"
type input "**********"
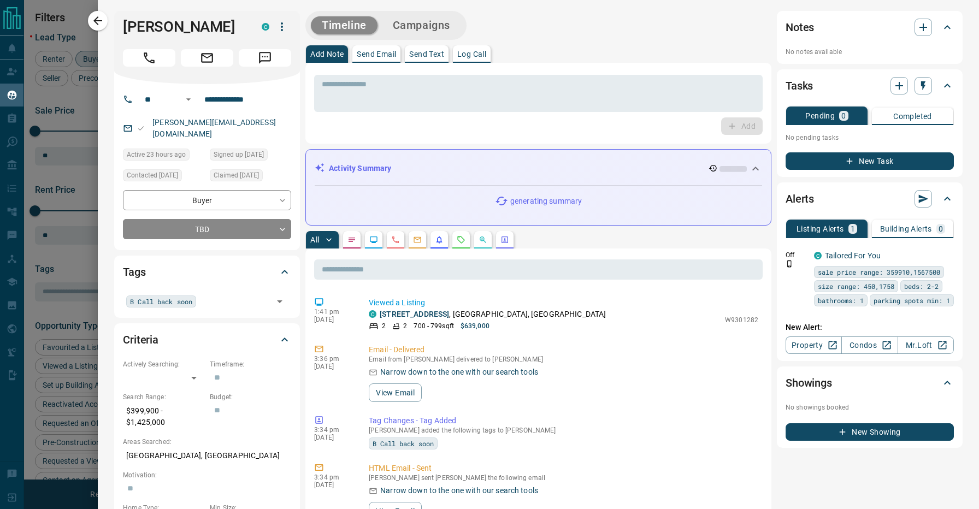
click at [621, 36] on div "Timeline Campaigns" at bounding box center [539, 25] width 466 height 29
click at [540, 20] on div "Timeline Campaigns" at bounding box center [539, 25] width 466 height 29
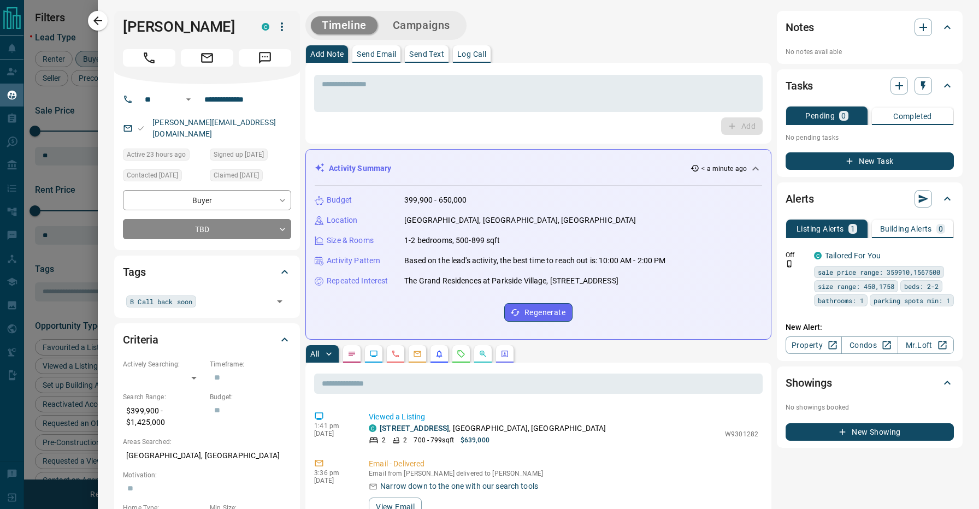
scroll to position [9, 0]
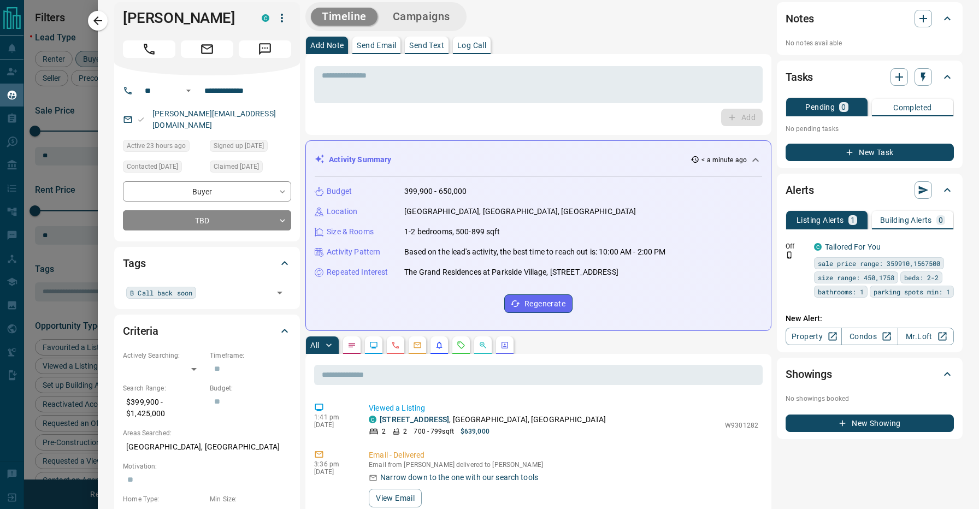
click at [753, 158] on icon at bounding box center [755, 160] width 13 height 13
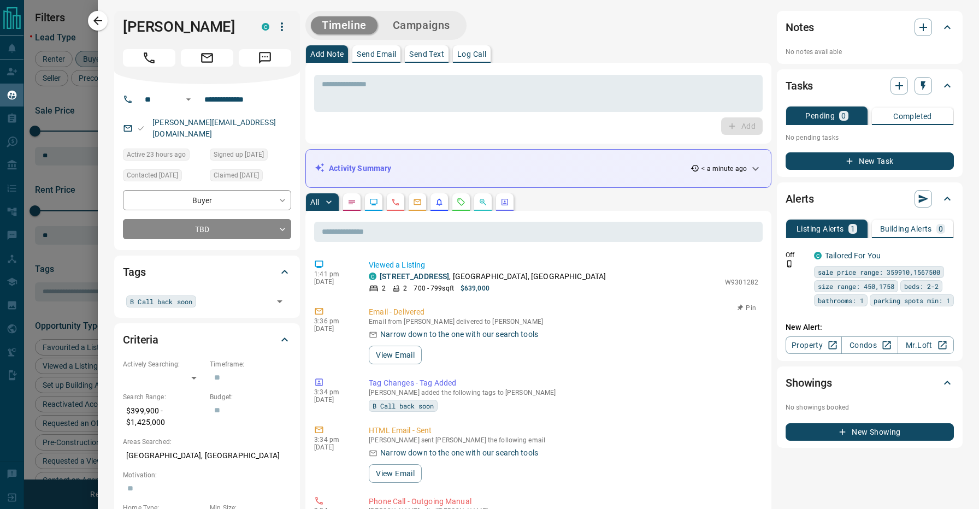
scroll to position [0, 0]
click at [513, 19] on div "Timeline Campaigns" at bounding box center [539, 25] width 466 height 29
drag, startPoint x: 212, startPoint y: 28, endPoint x: 121, endPoint y: 28, distance: 90.7
click at [121, 28] on div "[PERSON_NAME]" at bounding box center [207, 47] width 186 height 73
copy h1 "[PERSON_NAME]"
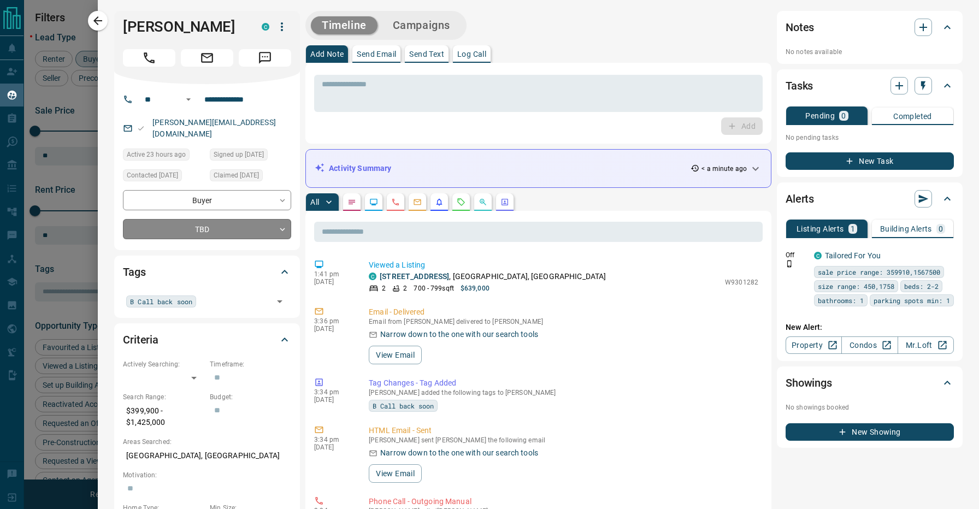
click at [208, 224] on body "Lead Transfers Claim Leads My Leads Tasks Opportunities Deals Campaigns Automat…" at bounding box center [489, 248] width 979 height 496
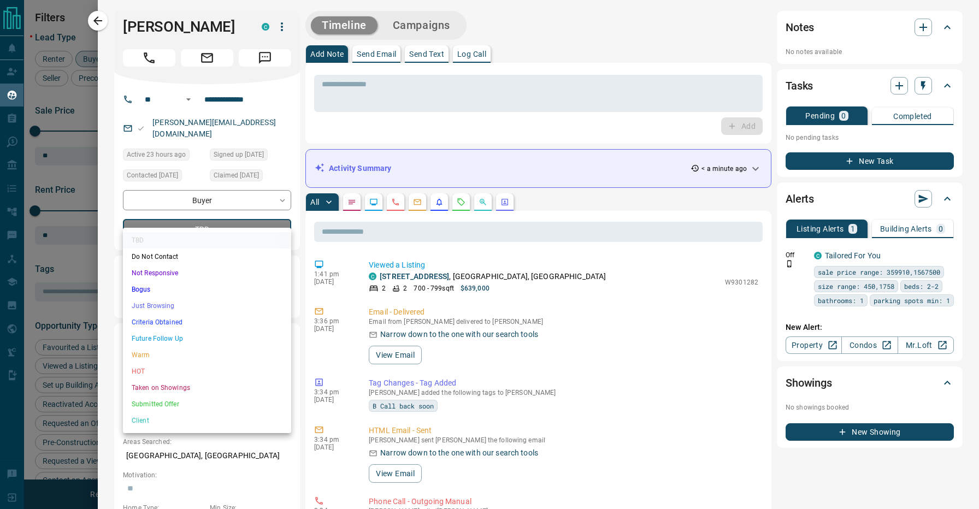
click at [180, 269] on li "Not Responsive" at bounding box center [207, 273] width 168 height 16
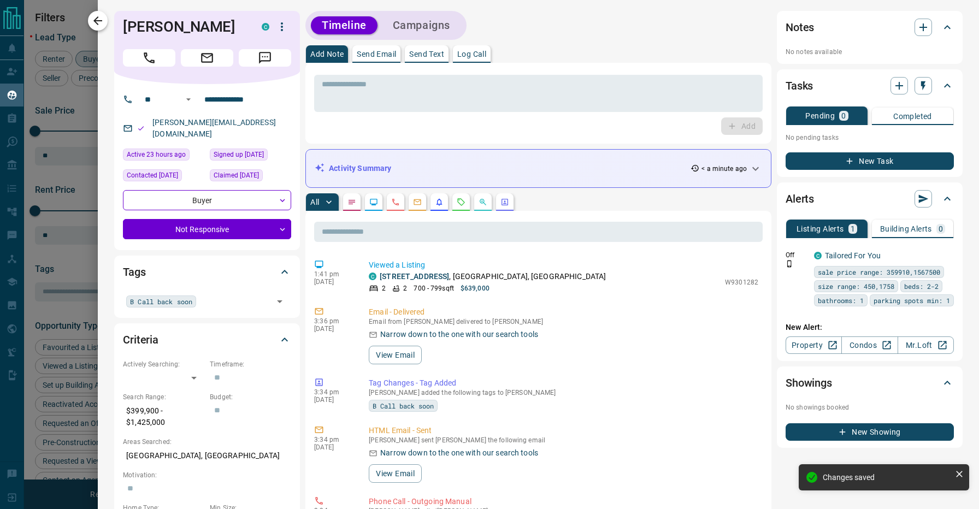
type input "*"
click at [99, 17] on icon "button" at bounding box center [97, 20] width 13 height 13
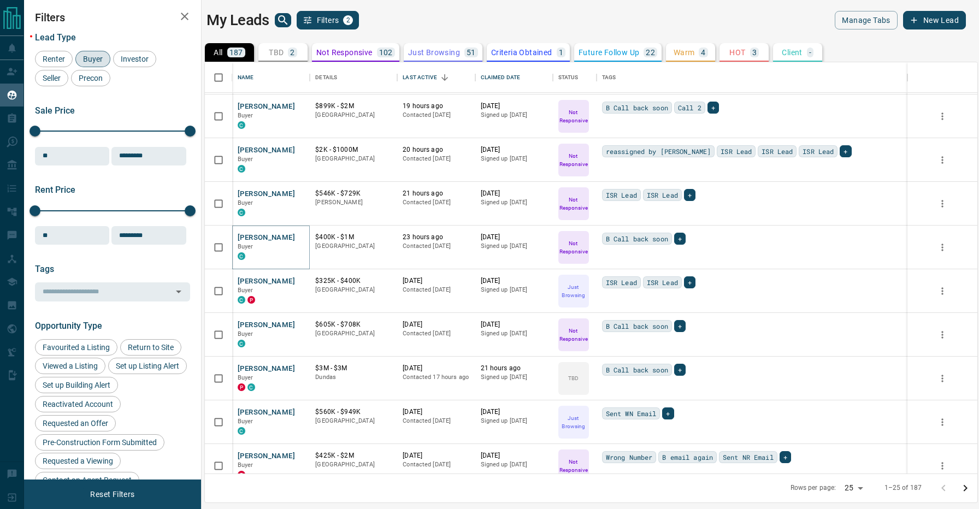
scroll to position [265, 0]
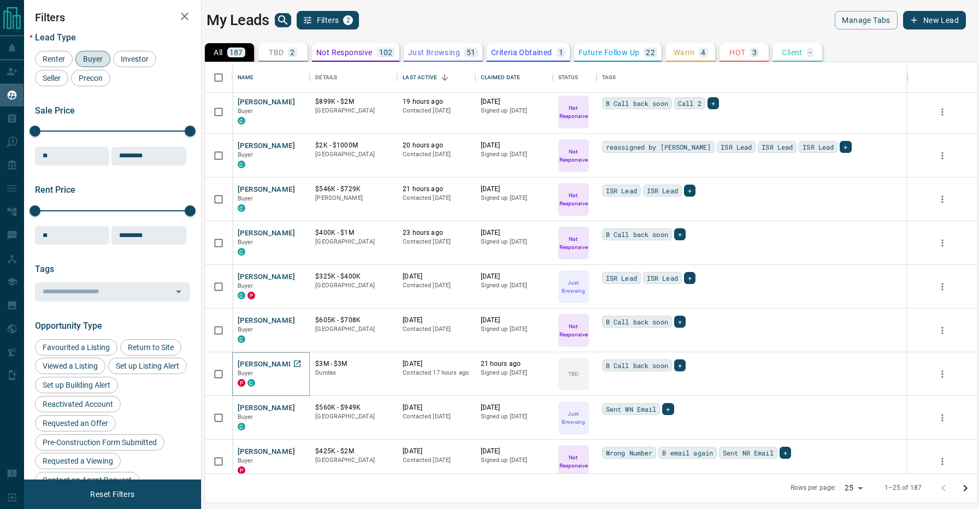
click at [252, 363] on button "[PERSON_NAME]" at bounding box center [266, 365] width 57 height 10
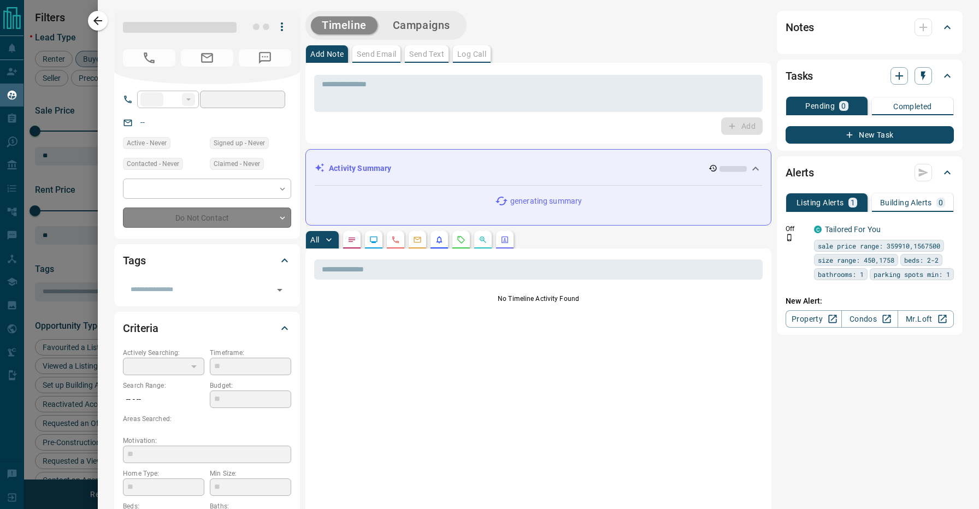
type input "**"
type input "**********"
type input "**"
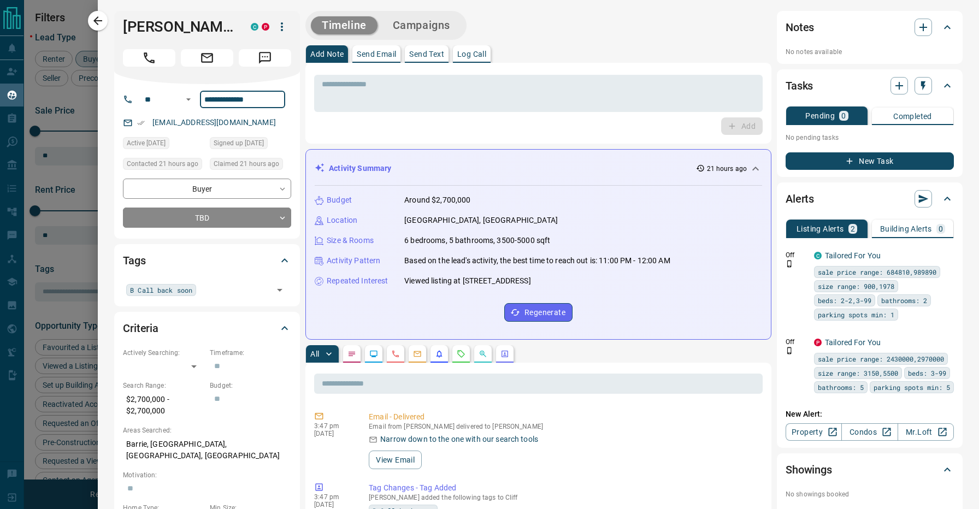
click at [570, 34] on div "Timeline Campaigns" at bounding box center [539, 25] width 466 height 29
drag, startPoint x: 192, startPoint y: 28, endPoint x: 125, endPoint y: 22, distance: 68.1
click at [125, 22] on h1 "[PERSON_NAME]" at bounding box center [178, 26] width 111 height 17
copy h1 "[PERSON_NAME]"
click at [743, 167] on p "21 hours ago" at bounding box center [727, 169] width 40 height 10
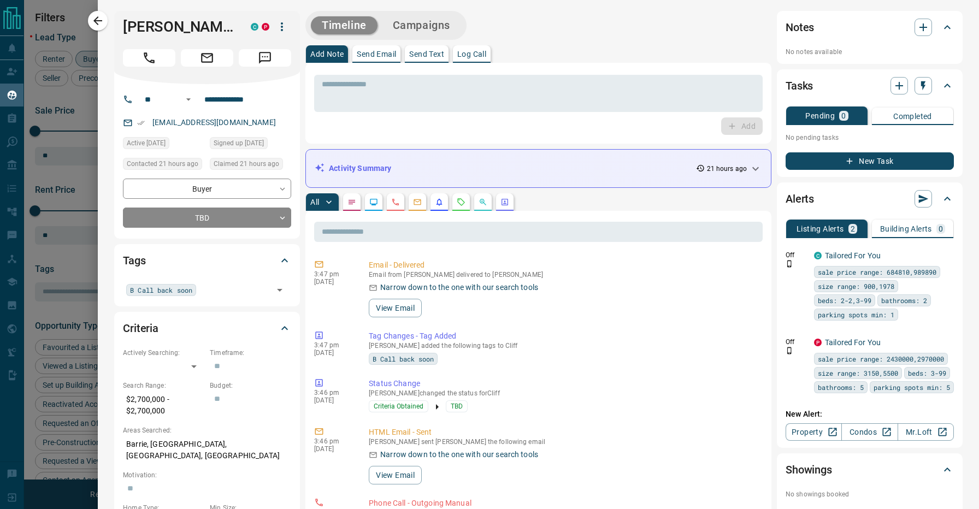
scroll to position [0, 0]
drag, startPoint x: 202, startPoint y: 26, endPoint x: 119, endPoint y: 26, distance: 83.1
click at [119, 26] on div "[PERSON_NAME] C P" at bounding box center [207, 47] width 186 height 73
copy h1 "[PERSON_NAME]"
click at [232, 219] on body "Lead Transfers Claim Leads My Leads Tasks Opportunities Deals Campaigns Automat…" at bounding box center [489, 248] width 979 height 496
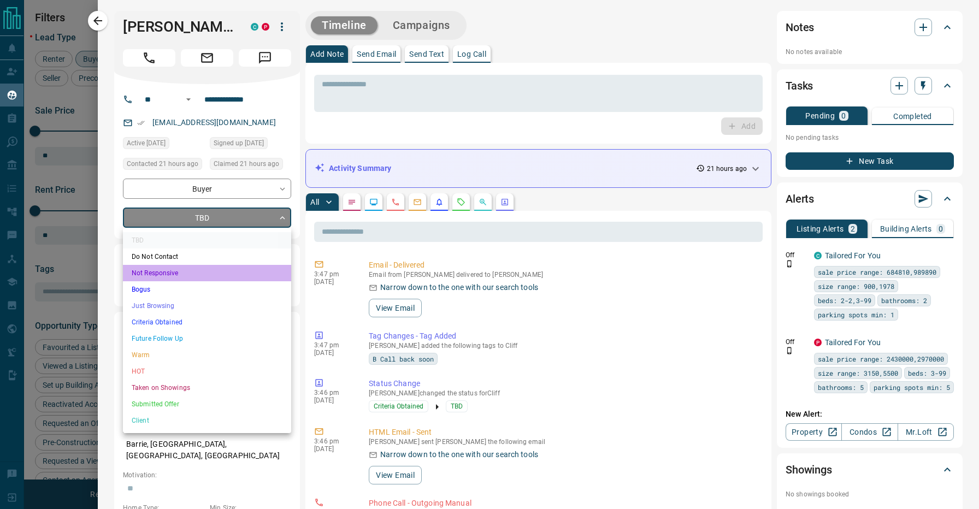
click at [181, 269] on li "Not Responsive" at bounding box center [207, 273] width 168 height 16
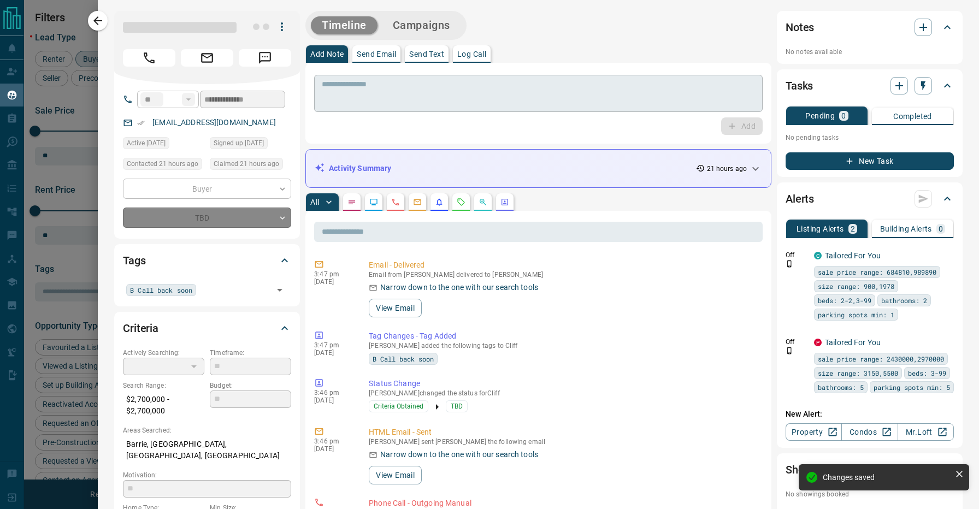
type input "*"
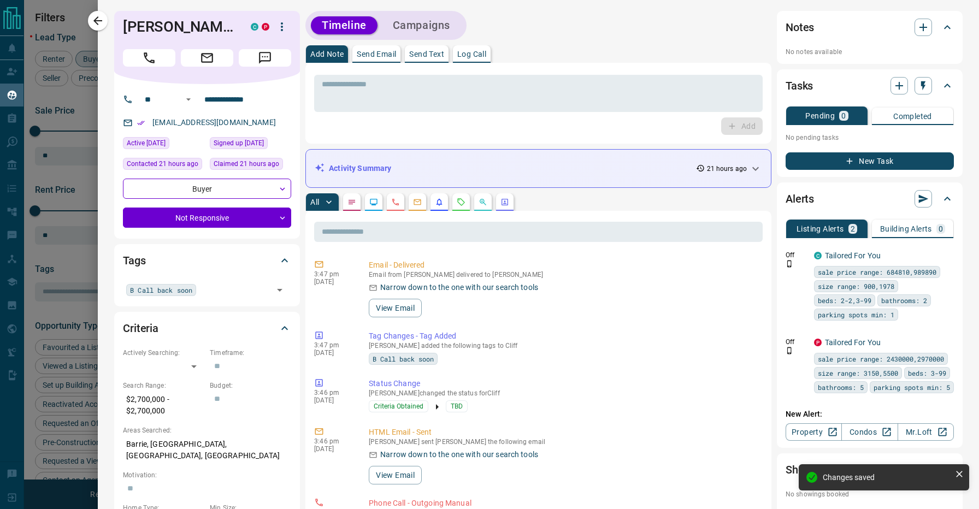
click at [533, 38] on div "Timeline Campaigns" at bounding box center [539, 25] width 466 height 29
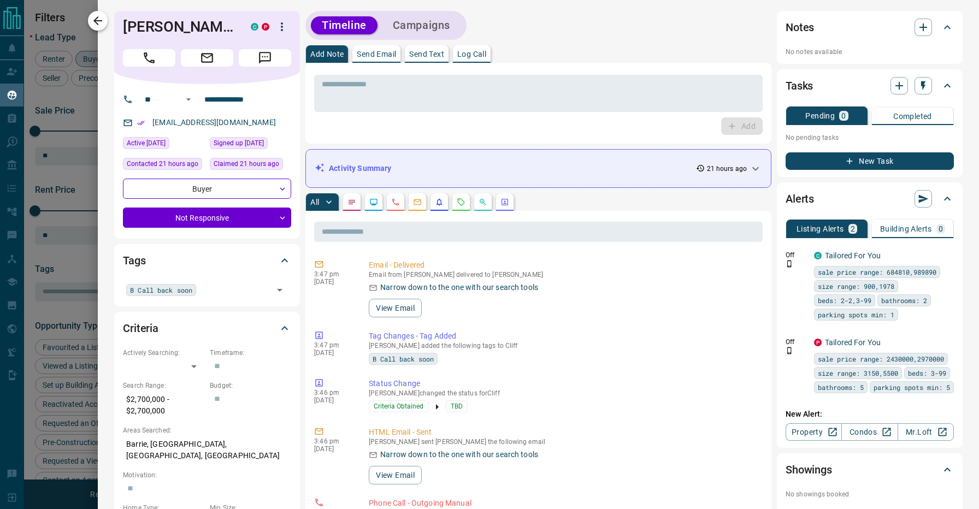
click at [104, 22] on icon "button" at bounding box center [97, 20] width 13 height 13
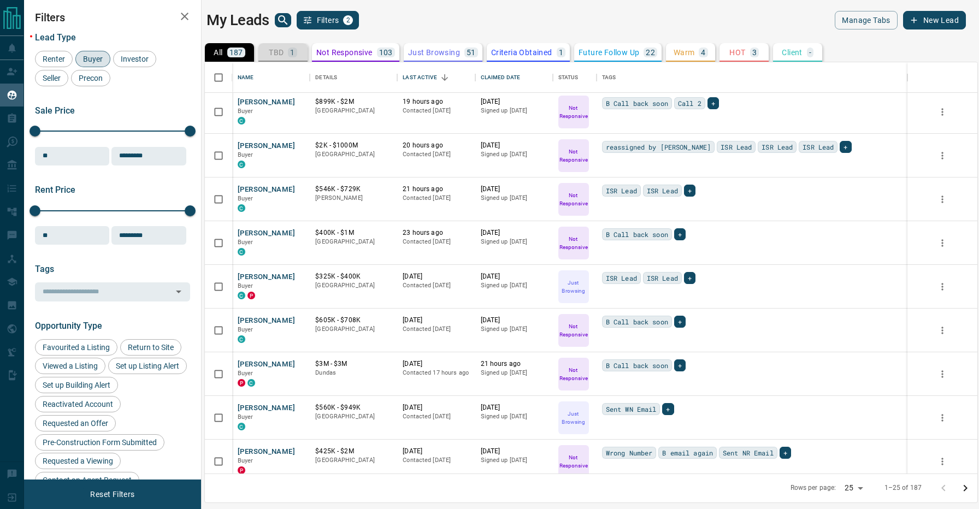
click at [283, 51] on p "TBD" at bounding box center [276, 53] width 15 height 8
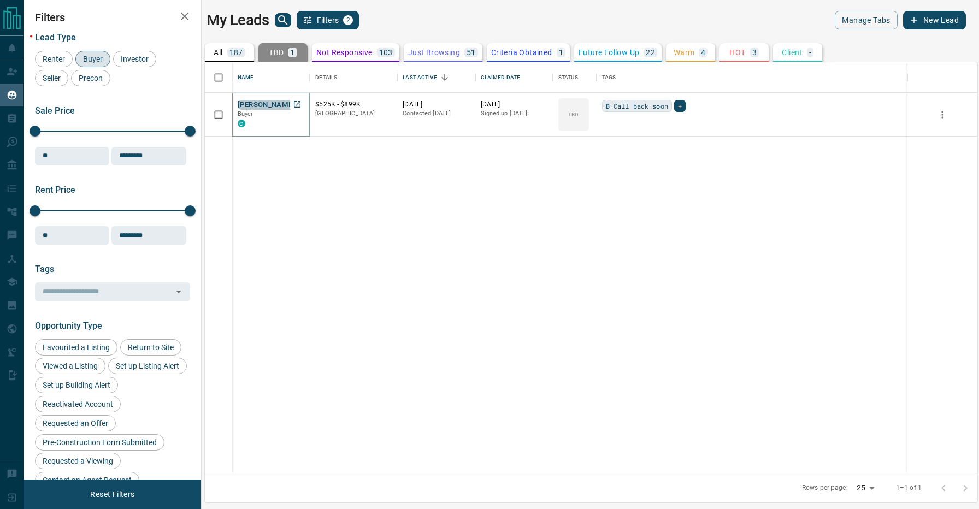
click at [267, 103] on button "[PERSON_NAME]" at bounding box center [266, 105] width 57 height 10
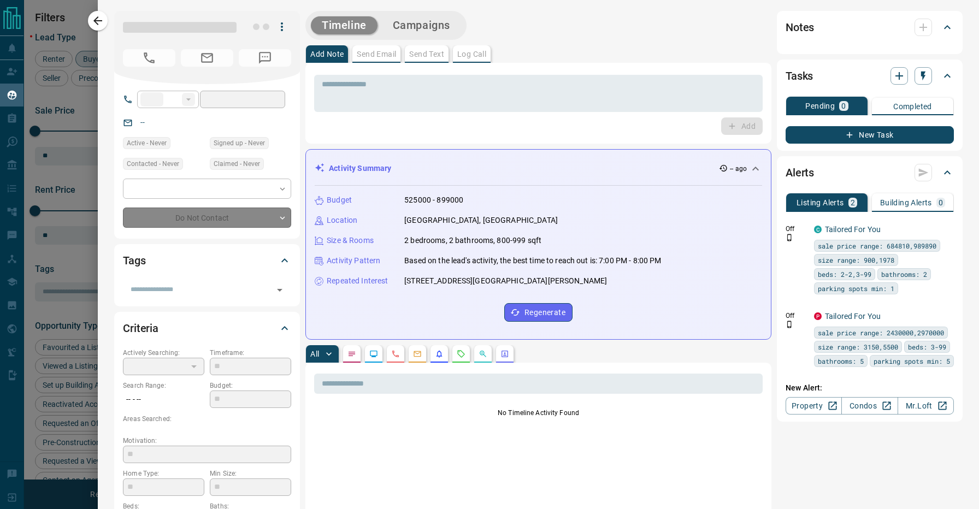
type input "**"
type input "**********"
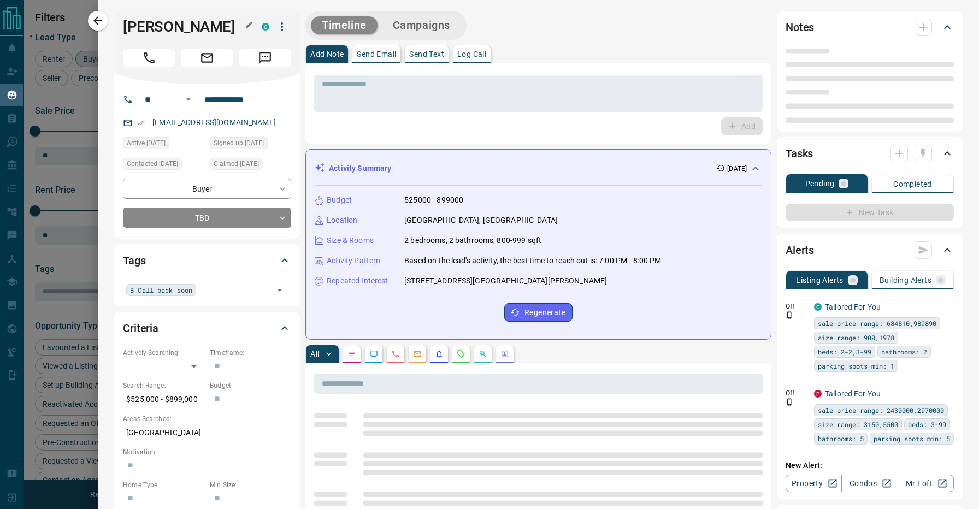
click at [145, 30] on h1 "[PERSON_NAME]" at bounding box center [184, 26] width 122 height 17
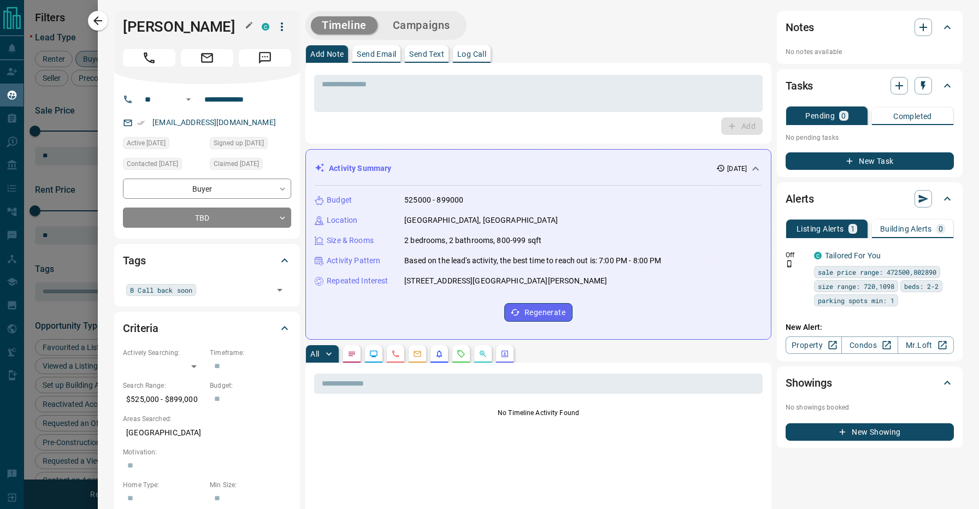
click at [145, 30] on h1 "[PERSON_NAME]" at bounding box center [184, 26] width 122 height 17
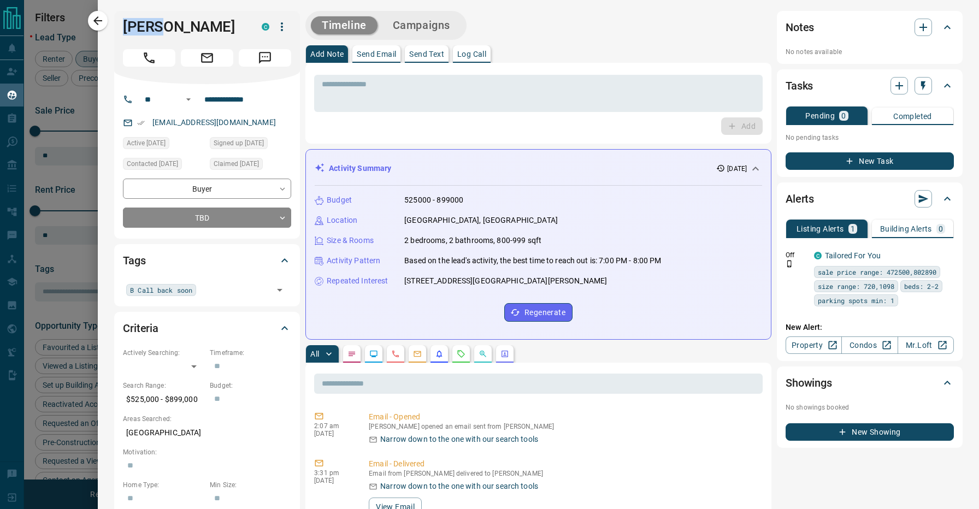
click at [565, 62] on div "Add Note Send Email Send Text Log Call" at bounding box center [539, 53] width 466 height 17
click at [543, 34] on div "Timeline Campaigns" at bounding box center [539, 25] width 466 height 29
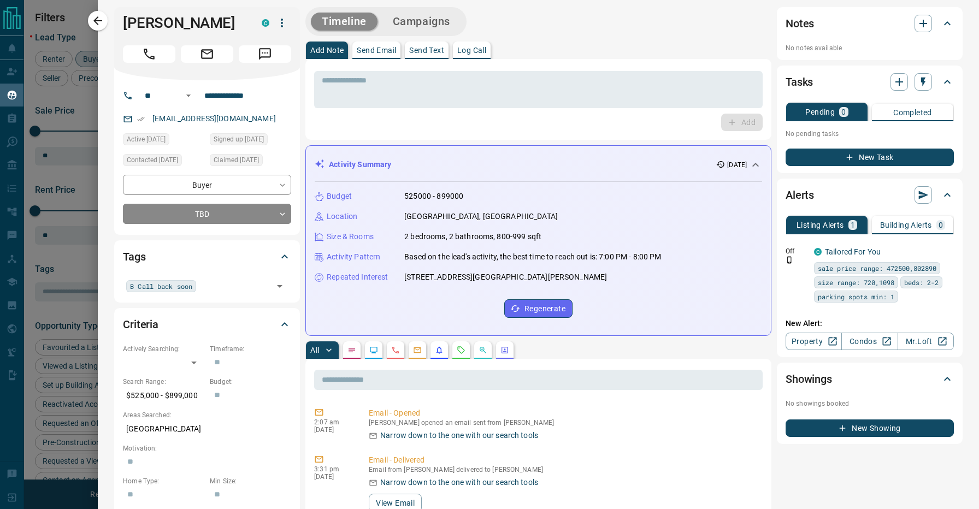
scroll to position [7, 0]
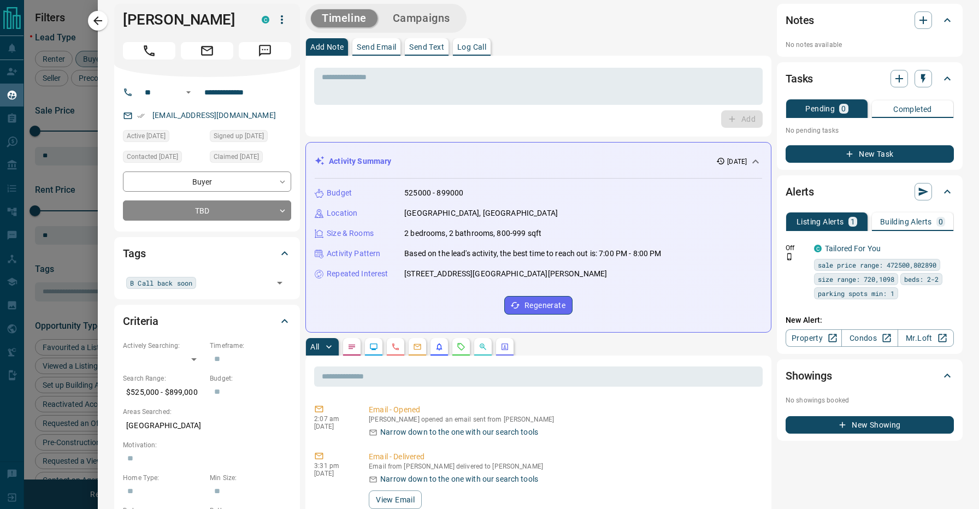
click at [623, 339] on div "All" at bounding box center [539, 346] width 466 height 17
click at [756, 159] on icon at bounding box center [755, 161] width 13 height 13
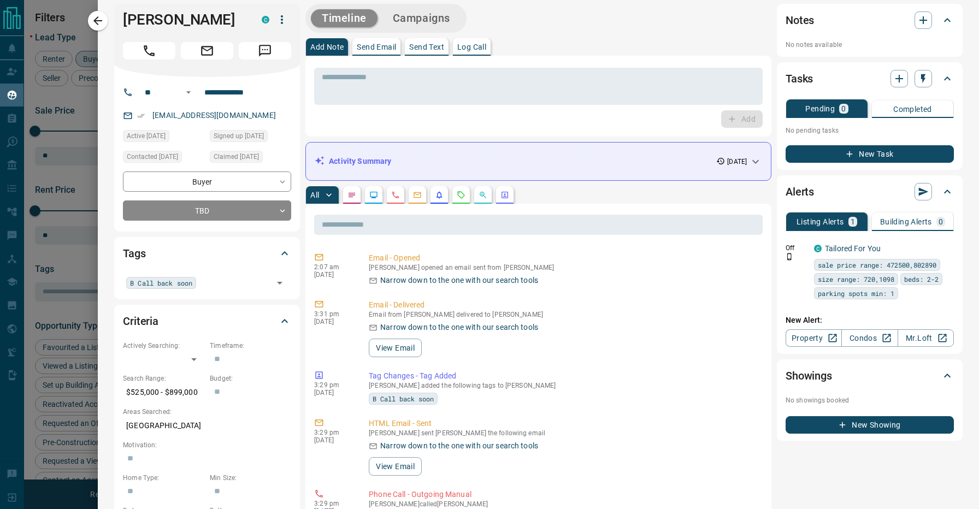
click at [591, 39] on div "Add Note Send Email Send Text Log Call" at bounding box center [539, 46] width 466 height 17
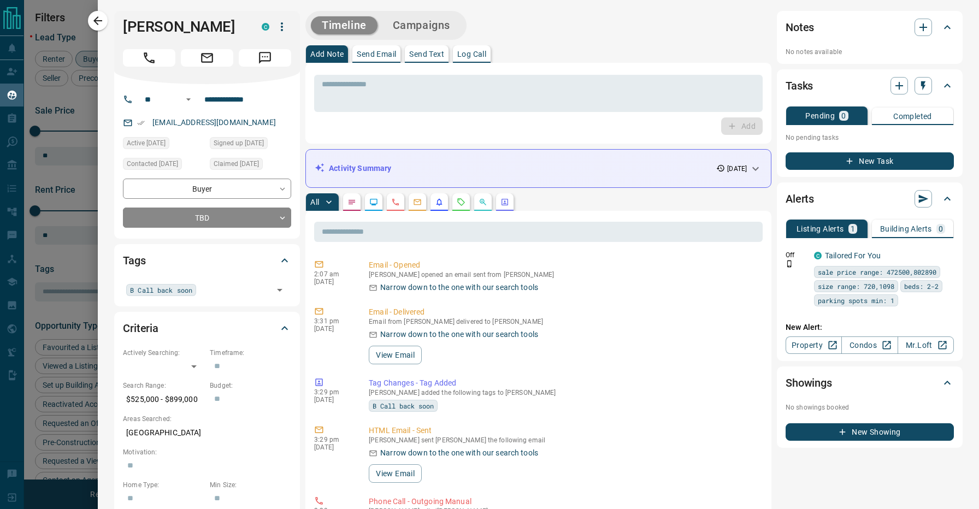
scroll to position [0, 0]
drag, startPoint x: 213, startPoint y: 28, endPoint x: 116, endPoint y: 27, distance: 96.8
click at [116, 27] on div "[PERSON_NAME] C" at bounding box center [207, 47] width 186 height 73
copy h1 "[PERSON_NAME]"
click at [199, 224] on body "Lead Transfers Claim Leads My Leads Tasks Opportunities Deals Campaigns Automat…" at bounding box center [489, 248] width 979 height 496
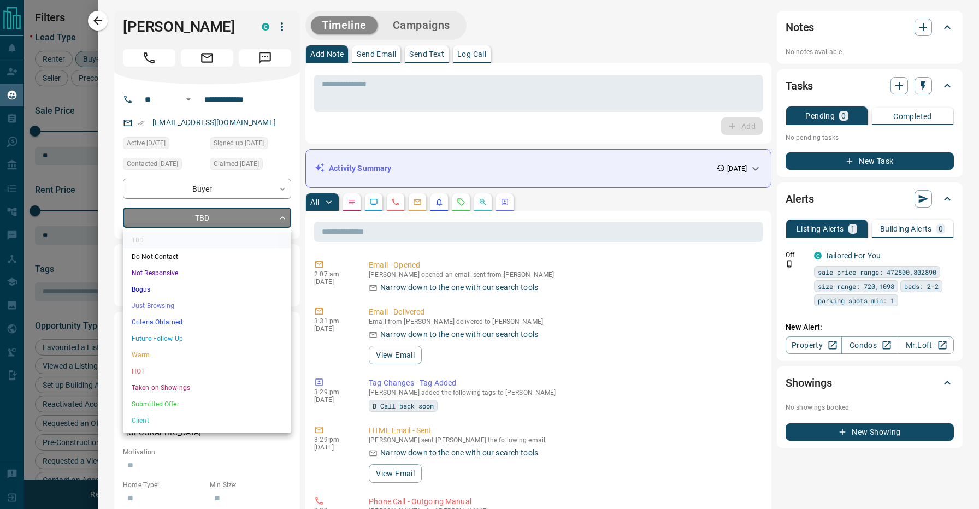
click at [177, 273] on li "Not Responsive" at bounding box center [207, 273] width 168 height 16
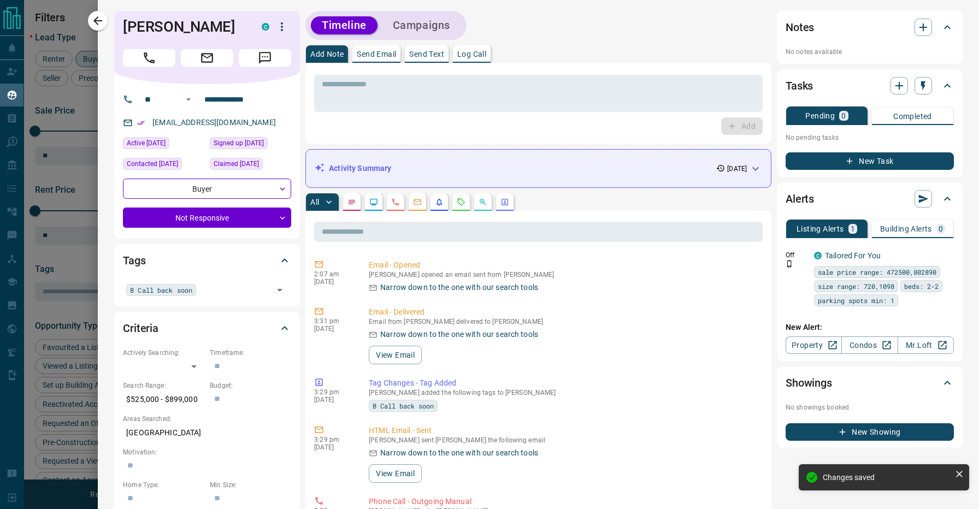
type input "*"
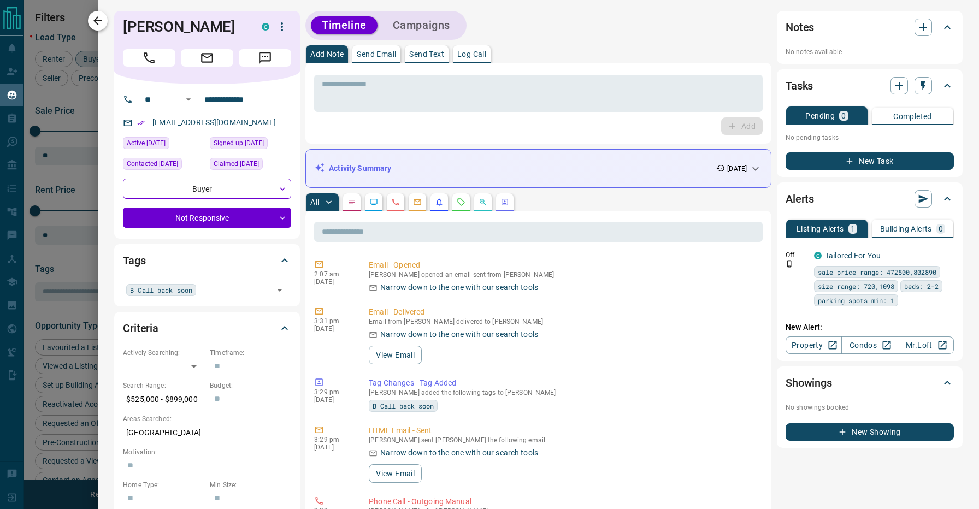
click at [99, 13] on button "button" at bounding box center [98, 21] width 20 height 20
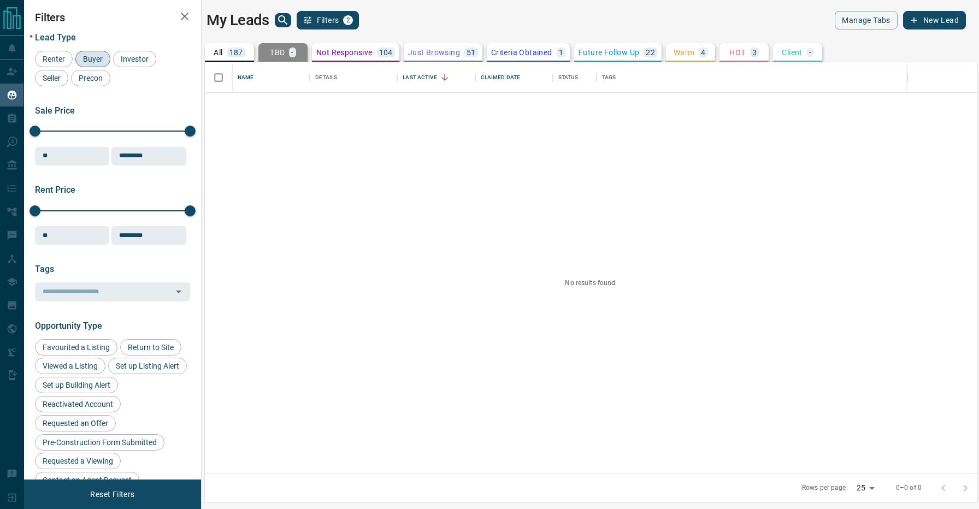
click at [419, 20] on div "My Leads Filters 2" at bounding box center [397, 20] width 380 height 19
click at [234, 54] on p "187" at bounding box center [237, 53] width 14 height 8
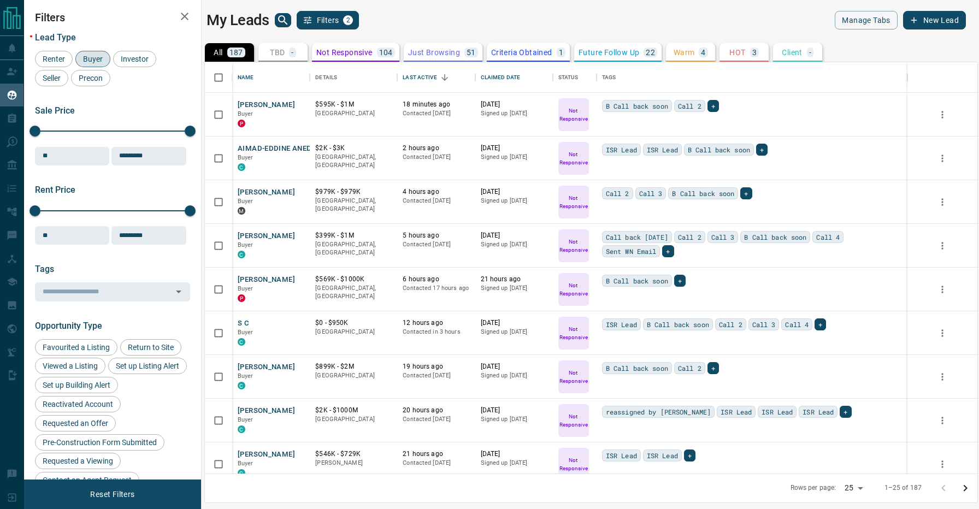
click at [449, 15] on div "My Leads Filters 2" at bounding box center [397, 20] width 380 height 19
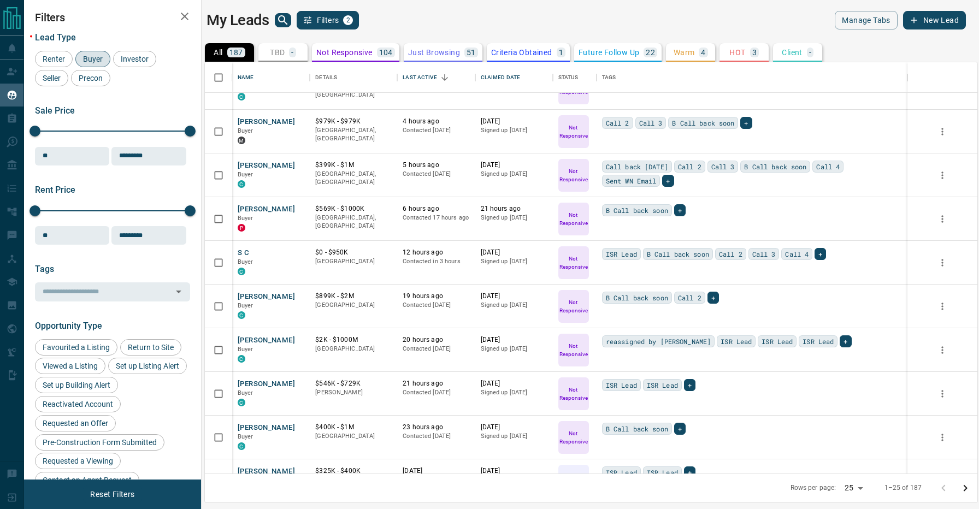
scroll to position [81, 0]
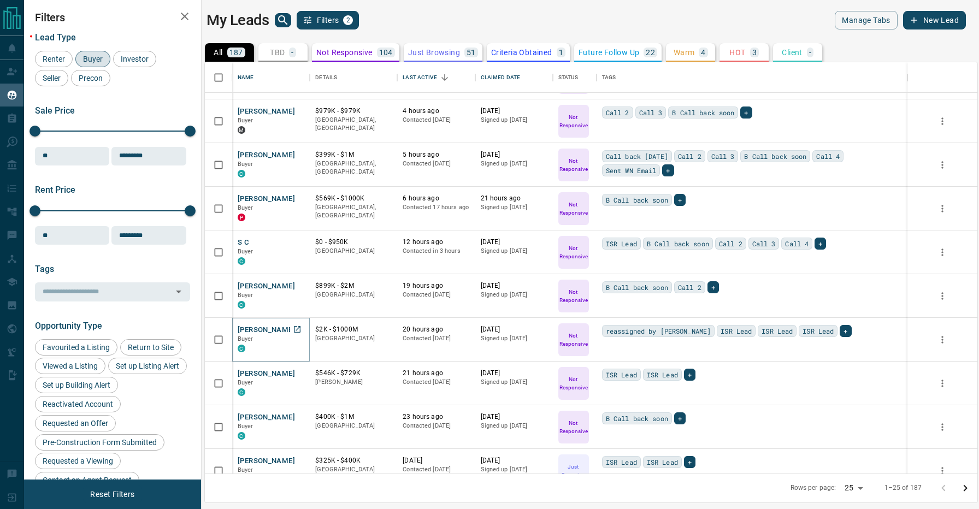
click at [258, 326] on button "[PERSON_NAME]" at bounding box center [266, 330] width 57 height 10
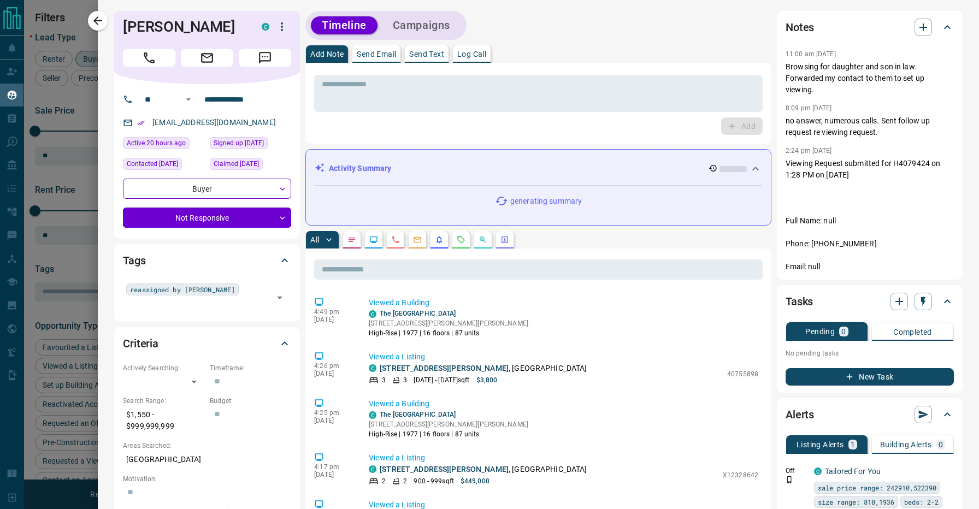
click at [592, 240] on div "All" at bounding box center [539, 239] width 466 height 17
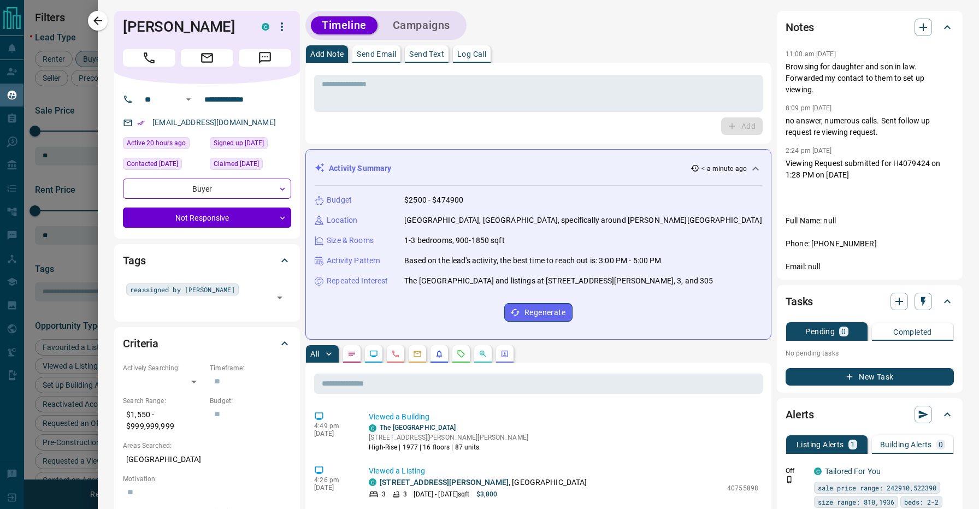
scroll to position [0, 0]
click at [517, 31] on div "Timeline Campaigns" at bounding box center [539, 25] width 466 height 29
click at [507, 25] on div "Timeline Campaigns" at bounding box center [539, 25] width 466 height 29
click at [613, 350] on div "All" at bounding box center [539, 353] width 466 height 17
click at [758, 167] on icon at bounding box center [755, 168] width 13 height 13
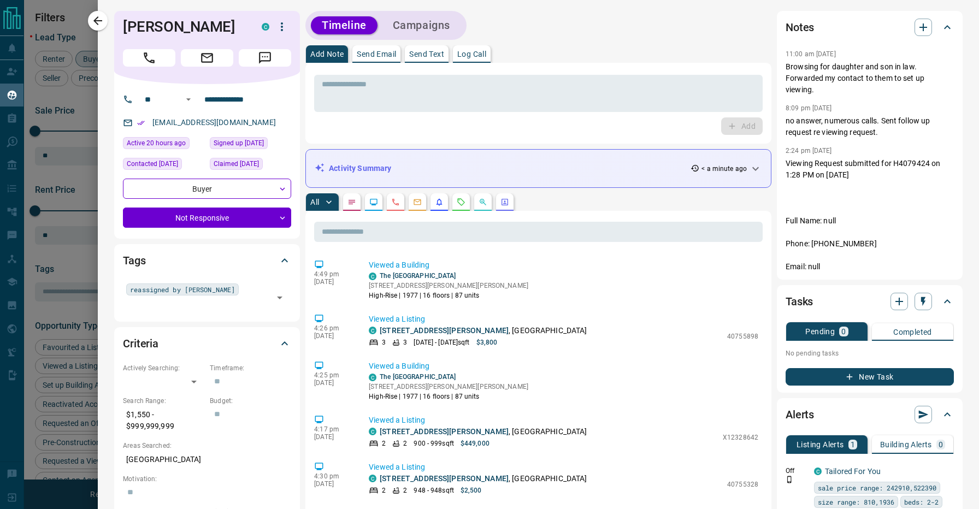
click at [563, 196] on div "All" at bounding box center [539, 201] width 466 height 17
drag, startPoint x: 212, startPoint y: 28, endPoint x: 126, endPoint y: 26, distance: 86.4
click at [126, 26] on h1 "[PERSON_NAME]" at bounding box center [184, 26] width 122 height 17
copy h1 "[PERSON_NAME]"
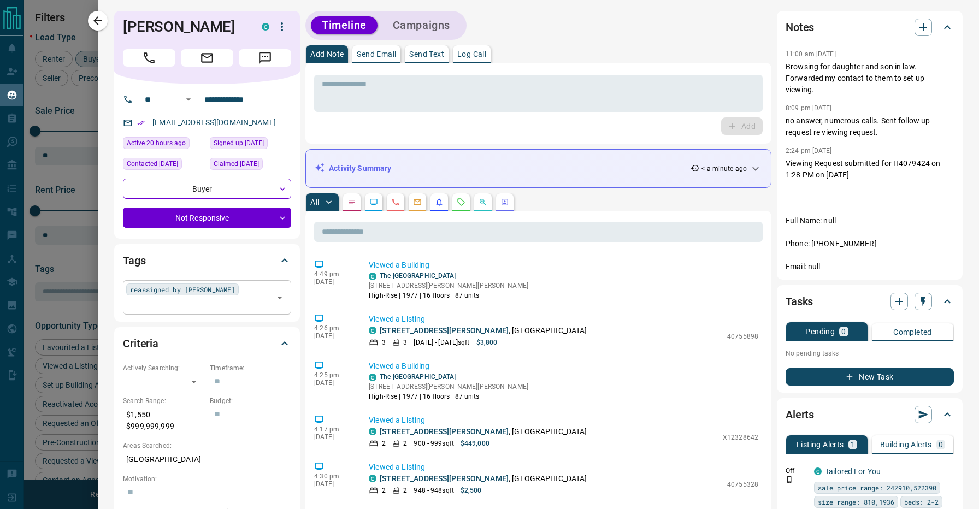
click at [243, 287] on div "reassigned by [PERSON_NAME] ​" at bounding box center [207, 297] width 168 height 34
type input "****"
click at [233, 328] on div "B Call back soon" at bounding box center [207, 330] width 151 height 16
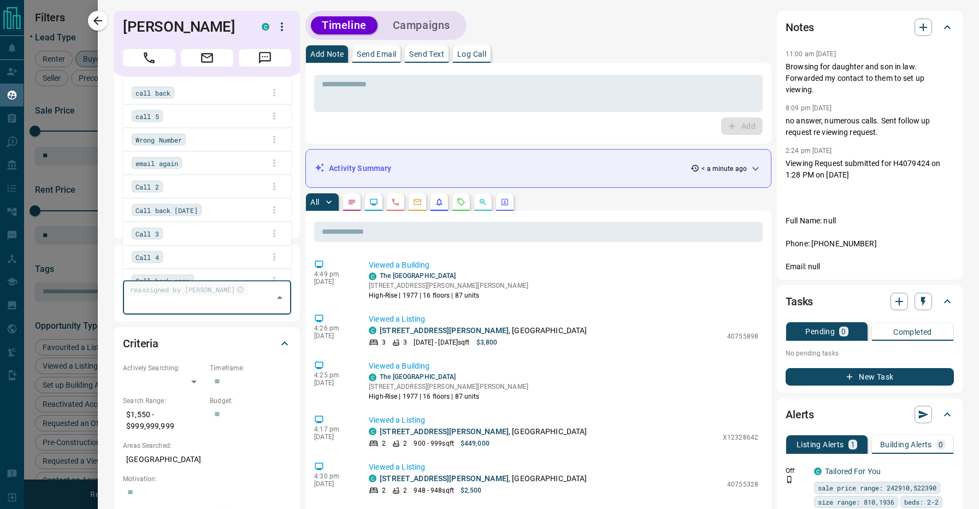
scroll to position [767, 0]
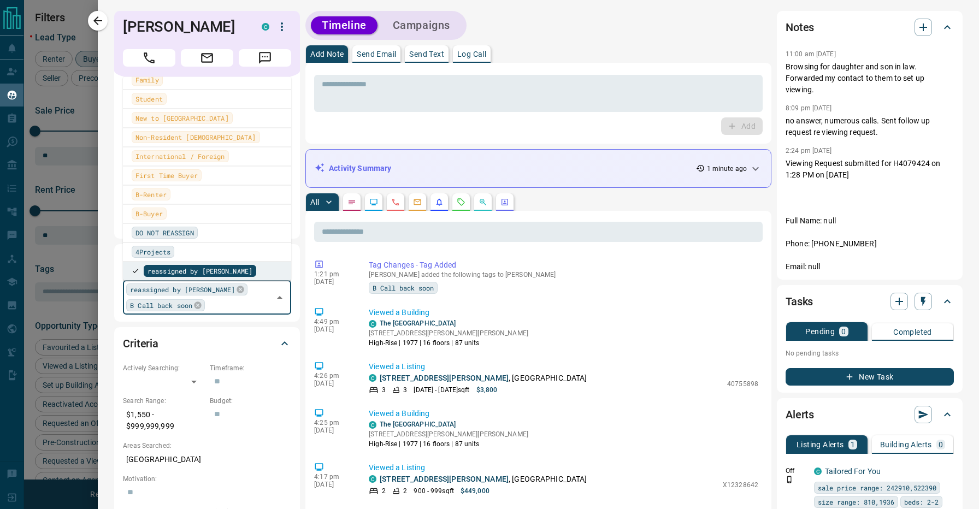
click at [503, 28] on div "Timeline Campaigns" at bounding box center [539, 25] width 466 height 29
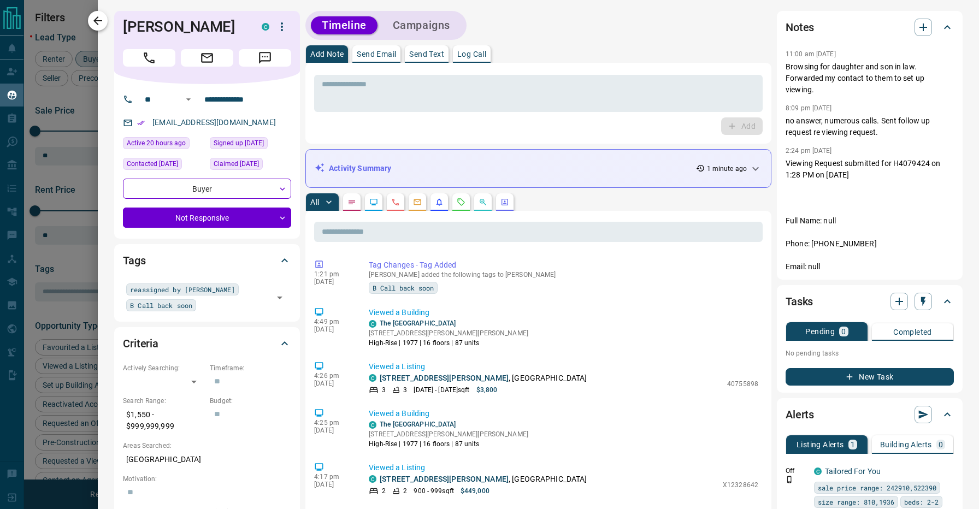
click at [104, 19] on icon "button" at bounding box center [97, 20] width 13 height 13
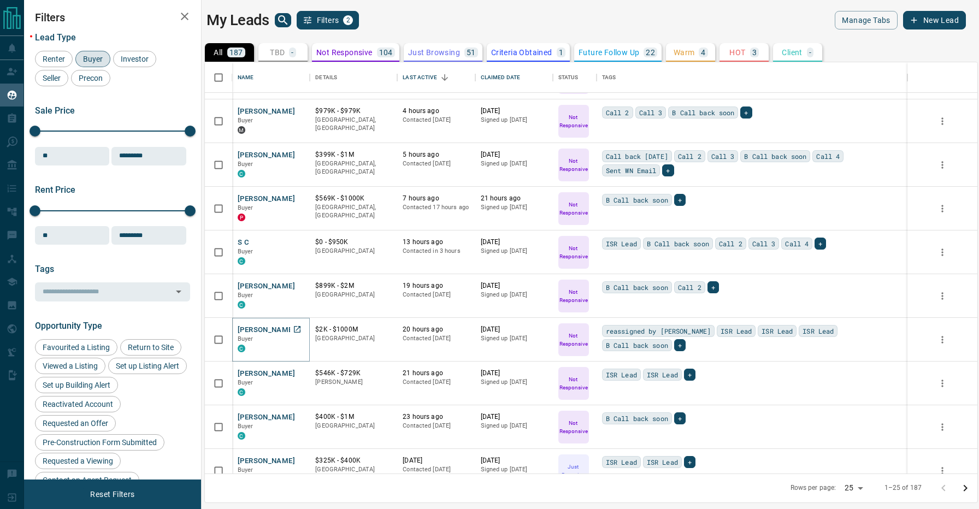
click at [266, 330] on button "[PERSON_NAME]" at bounding box center [266, 330] width 57 height 10
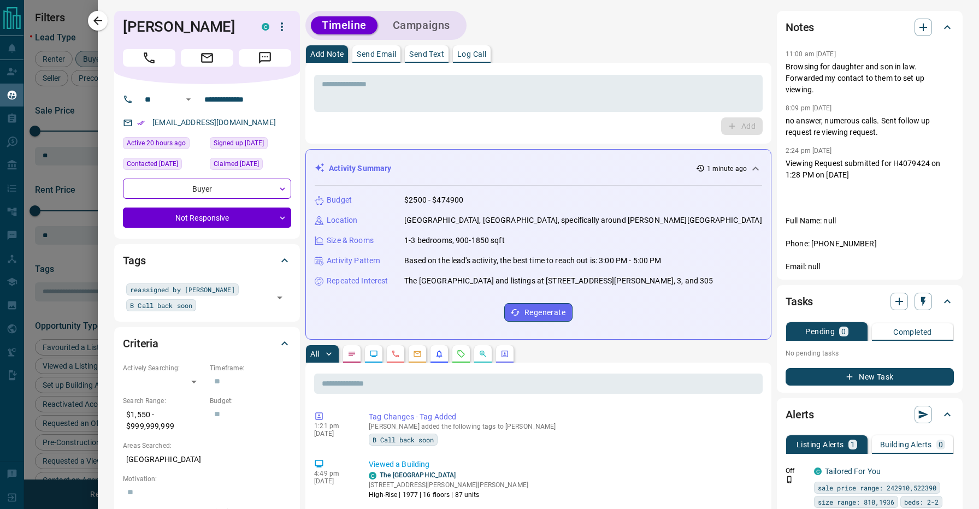
click at [472, 58] on p "Log Call" at bounding box center [471, 54] width 29 height 8
click at [727, 121] on button "Log Call" at bounding box center [741, 126] width 43 height 17
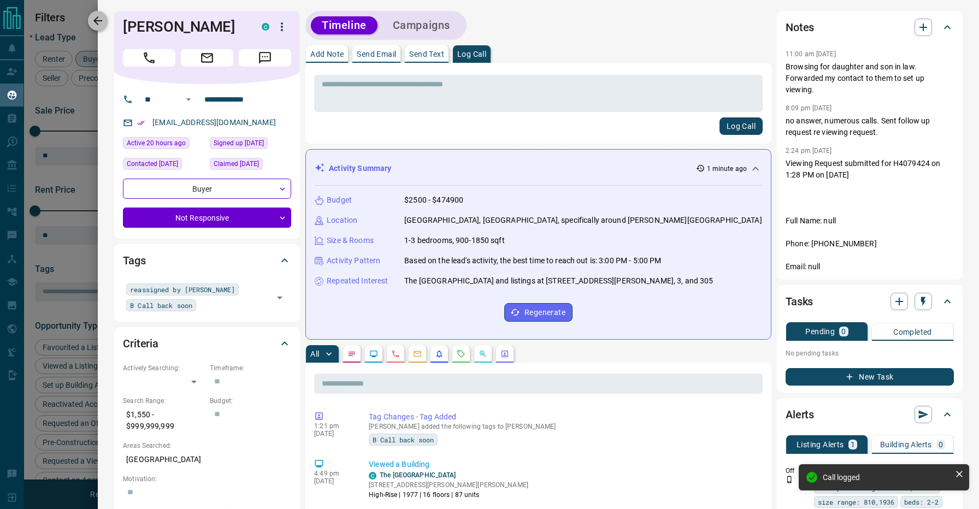
click at [99, 18] on icon "button" at bounding box center [97, 20] width 13 height 13
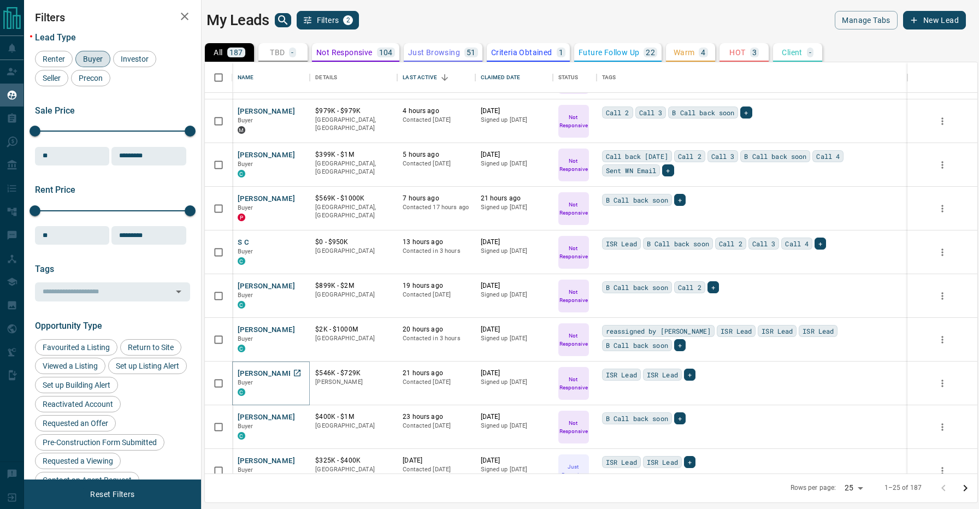
click at [267, 371] on button "[PERSON_NAME]" at bounding box center [266, 374] width 57 height 10
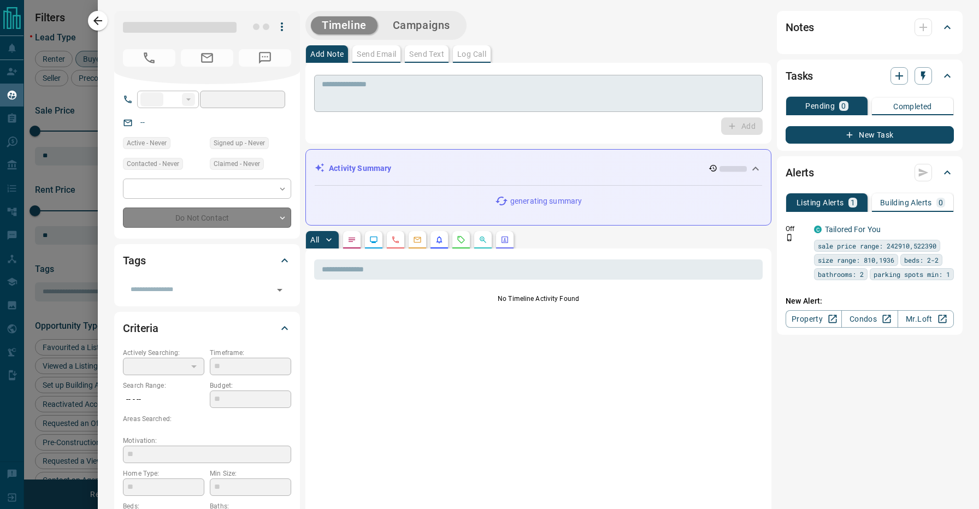
type input "**"
type input "**********"
type input "*"
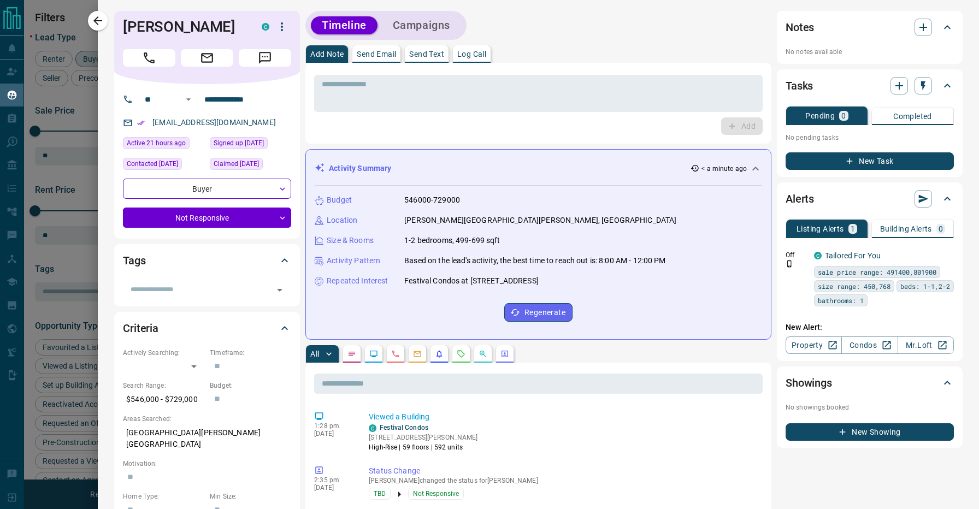
click at [725, 172] on p "< a minute ago" at bounding box center [724, 169] width 45 height 10
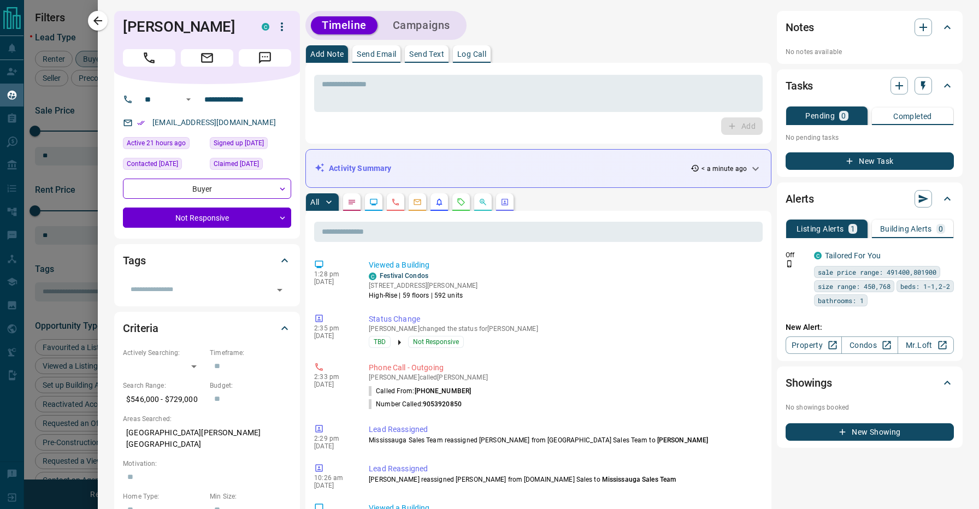
click at [551, 207] on div "All" at bounding box center [539, 201] width 466 height 17
click at [542, 26] on div "Timeline Campaigns" at bounding box center [539, 25] width 466 height 29
click at [528, 48] on div "Add Note Send Email Send Text Log Call" at bounding box center [539, 53] width 466 height 17
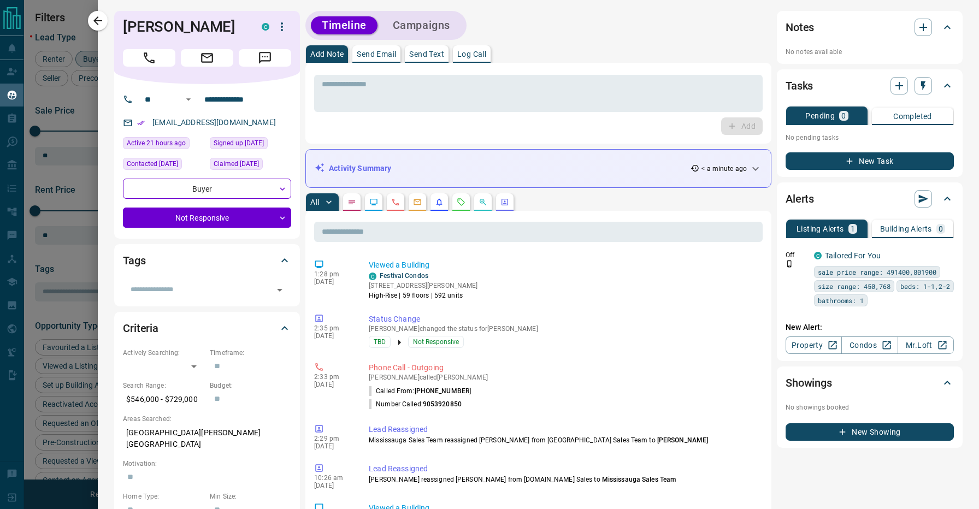
click at [549, 48] on div "Add Note Send Email Send Text Log Call" at bounding box center [539, 53] width 466 height 17
click at [442, 83] on textarea at bounding box center [538, 94] width 433 height 28
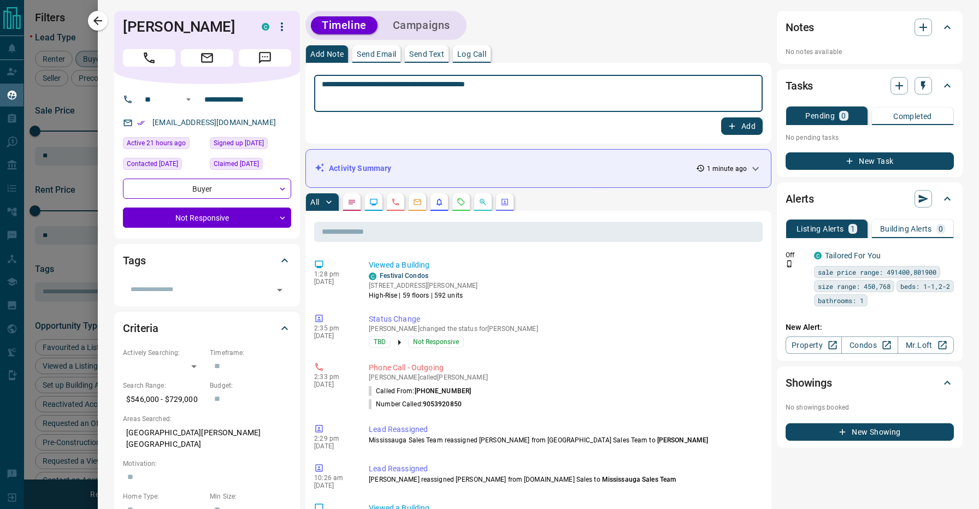
type textarea "**********"
drag, startPoint x: 495, startPoint y: 103, endPoint x: 554, endPoint y: 52, distance: 78.0
click at [554, 52] on div "Add Note Send Email Send Text Log Call" at bounding box center [539, 53] width 466 height 17
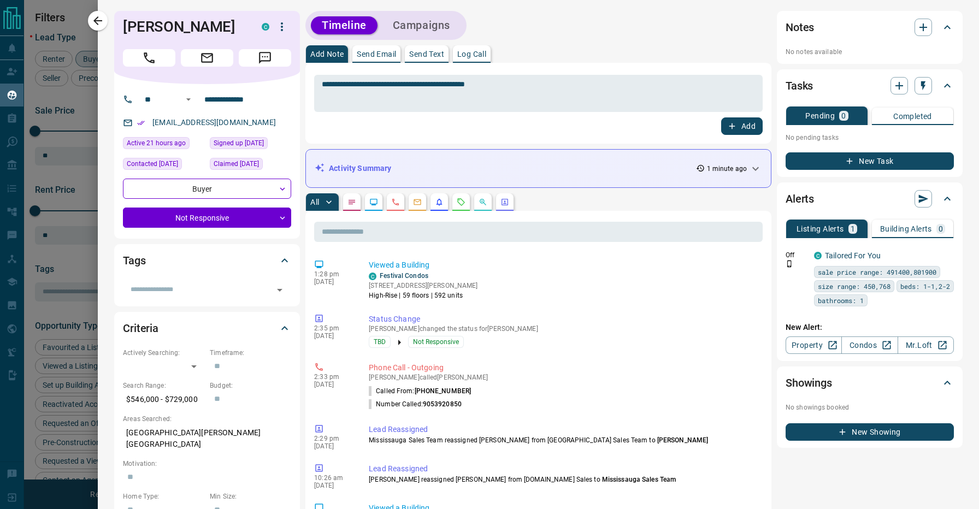
click at [737, 126] on button "Add" at bounding box center [742, 126] width 42 height 17
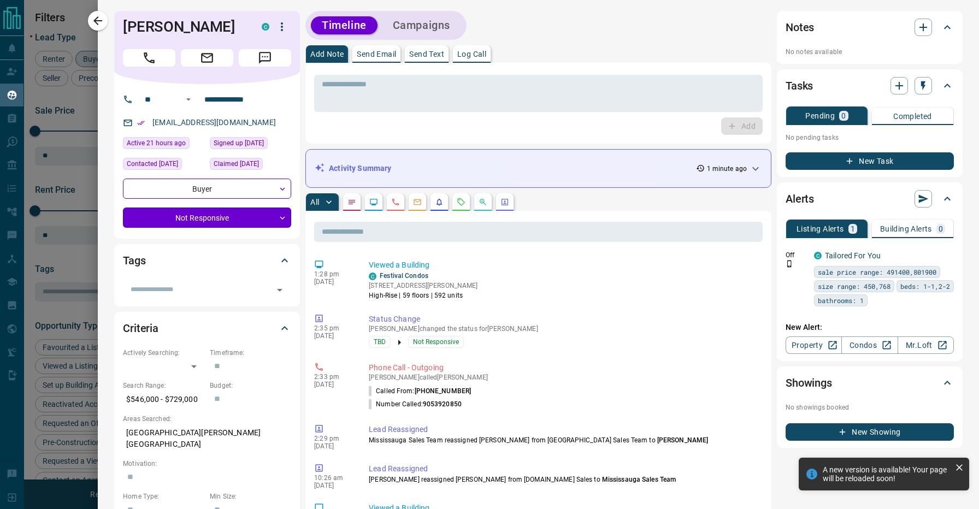
click at [234, 227] on body "Lead Transfers Claim Leads My Leads Tasks Opportunities Deals Campaigns Automat…" at bounding box center [489, 248] width 979 height 496
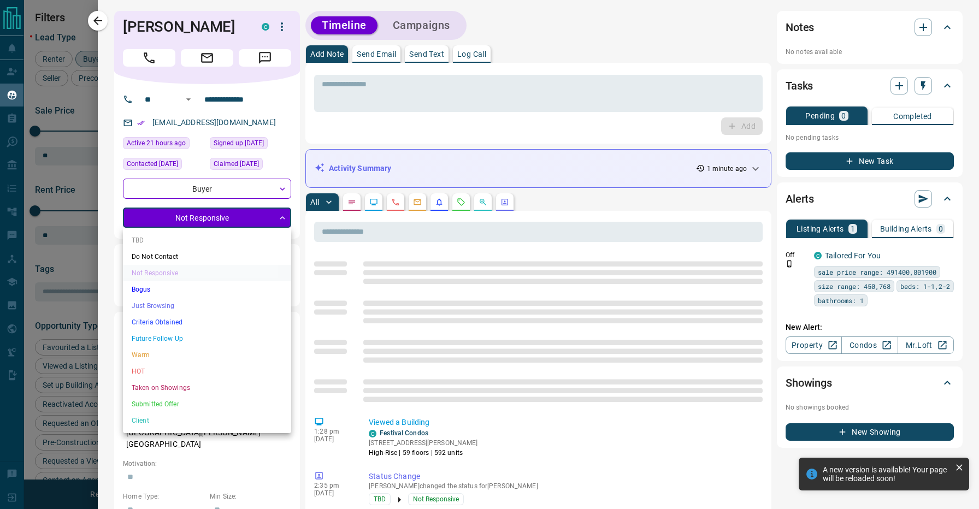
click at [183, 304] on li "Just Browsing" at bounding box center [207, 306] width 168 height 16
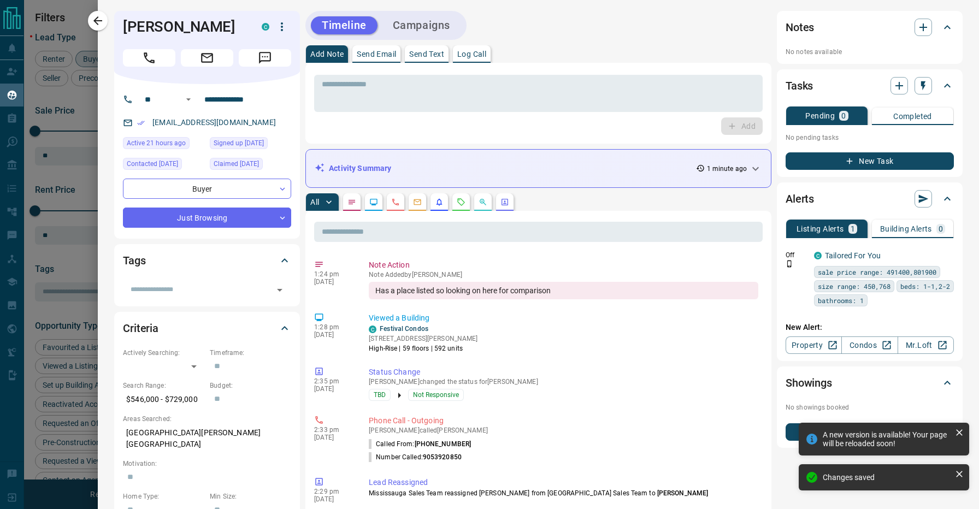
type input "*"
click at [565, 34] on div "Timeline Campaigns" at bounding box center [539, 25] width 466 height 29
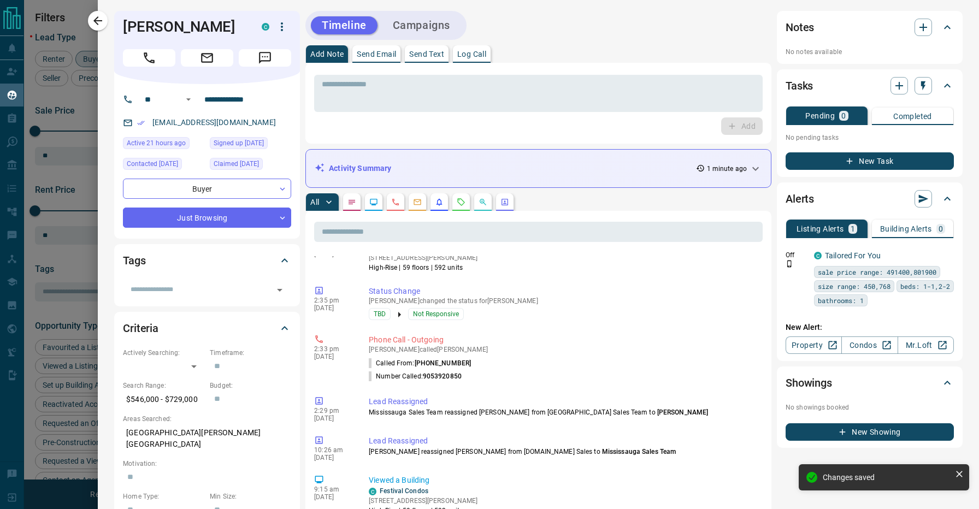
scroll to position [654, 0]
